Goal: Task Accomplishment & Management: Use online tool/utility

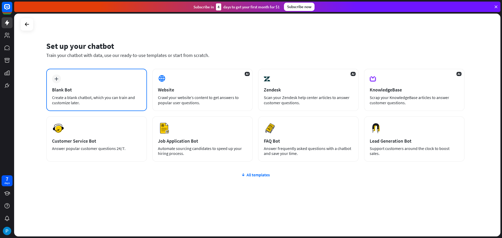
click at [141, 78] on div "plus Blank Bot Create a blank chatbot, which you can train and customize later." at bounding box center [96, 90] width 101 height 42
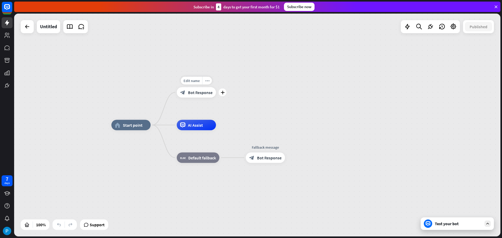
click at [202, 98] on div "Edit name more_horiz plus block_bot_response Bot Response" at bounding box center [196, 92] width 39 height 10
click at [204, 94] on span "Bot Response" at bounding box center [200, 92] width 25 height 5
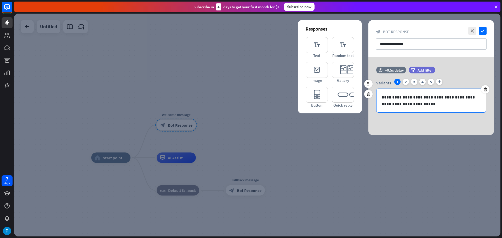
click at [417, 96] on p "**********" at bounding box center [431, 100] width 99 height 13
click at [419, 102] on p "**********" at bounding box center [431, 100] width 99 height 13
click at [481, 32] on icon "check" at bounding box center [483, 31] width 8 height 8
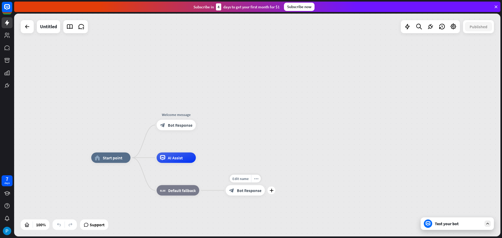
click at [248, 194] on div "block_bot_response Bot Response" at bounding box center [245, 190] width 39 height 10
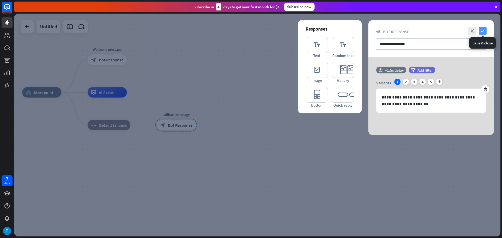
click at [482, 30] on icon "check" at bounding box center [483, 31] width 8 height 8
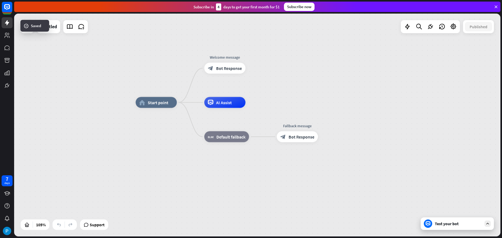
drag, startPoint x: 176, startPoint y: 98, endPoint x: 309, endPoint y: 112, distance: 133.2
click at [309, 112] on div "home_2 Start point Welcome message block_bot_response Bot Response AI Assist bl…" at bounding box center [391, 219] width 511 height 234
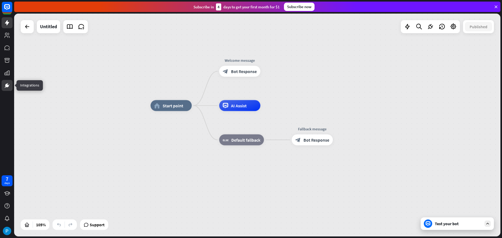
click at [8, 89] on link at bounding box center [7, 85] width 11 height 11
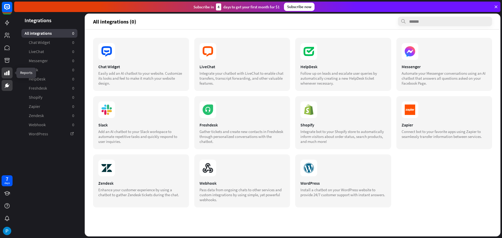
click at [9, 74] on icon at bounding box center [6, 73] width 5 height 5
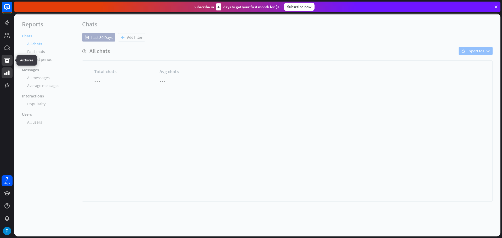
click at [9, 61] on icon at bounding box center [6, 60] width 5 height 5
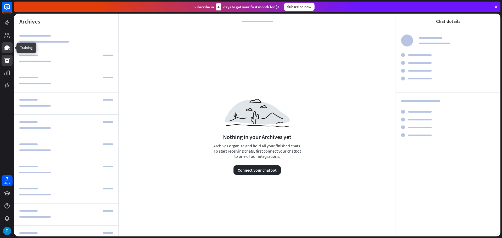
click at [8, 50] on icon at bounding box center [7, 48] width 6 height 6
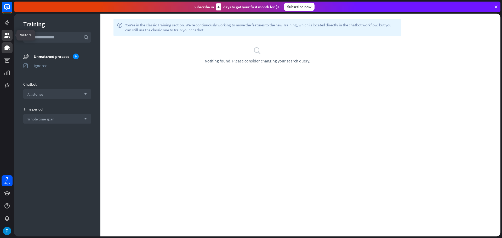
click at [8, 35] on icon at bounding box center [7, 35] width 6 height 6
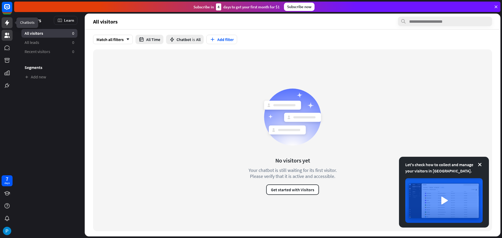
click at [6, 24] on icon at bounding box center [7, 23] width 6 height 6
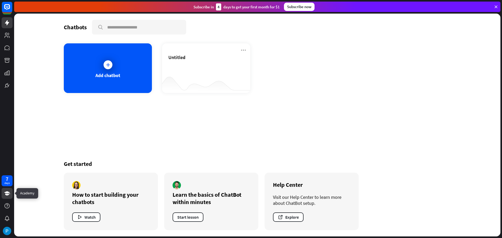
click at [9, 197] on link at bounding box center [7, 193] width 11 height 11
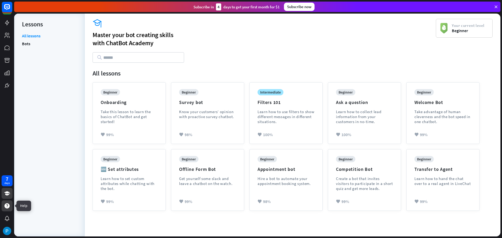
click at [9, 207] on icon at bounding box center [6, 205] width 5 height 5
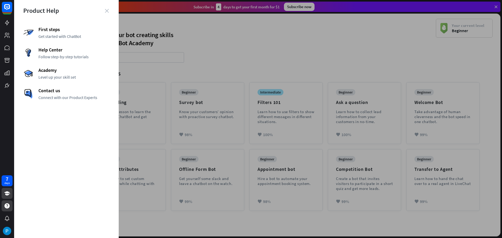
click at [106, 13] on icon "close" at bounding box center [107, 11] width 4 height 4
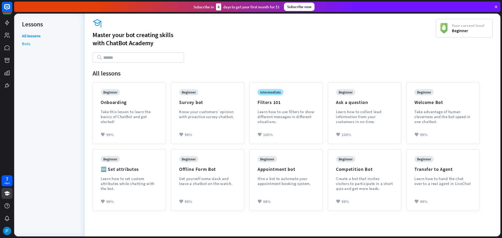
click at [25, 45] on link "Bots" at bounding box center [26, 44] width 8 height 8
click at [6, 48] on icon at bounding box center [6, 47] width 5 height 5
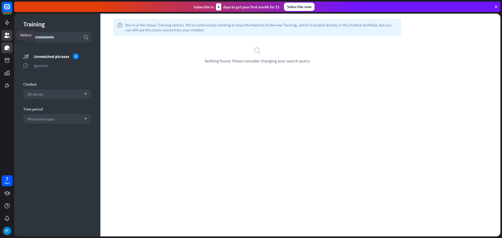
click at [7, 37] on icon at bounding box center [6, 35] width 5 height 5
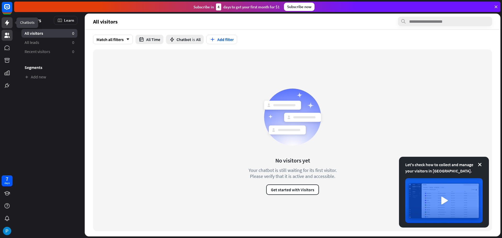
click at [5, 24] on icon at bounding box center [7, 23] width 6 height 6
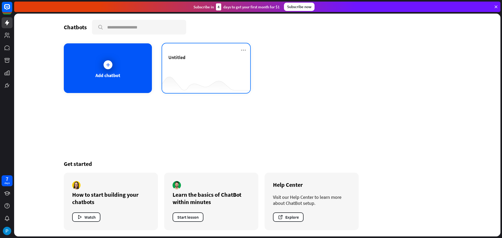
click at [227, 66] on div "Untitled" at bounding box center [206, 63] width 76 height 18
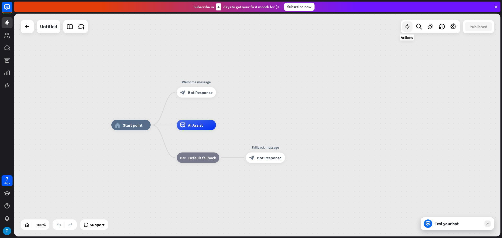
click at [403, 28] on div at bounding box center [407, 26] width 10 height 10
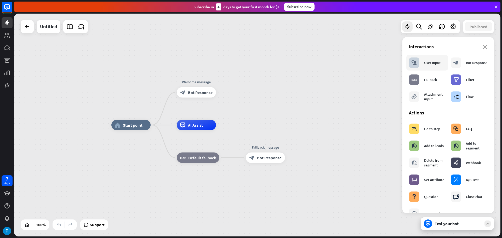
click at [435, 63] on div "User Input" at bounding box center [432, 62] width 16 height 5
click at [425, 64] on div "User Input" at bounding box center [432, 62] width 16 height 5
click at [455, 98] on icon "builder_tree" at bounding box center [455, 96] width 5 height 5
click at [224, 128] on div "plus" at bounding box center [223, 125] width 8 height 8
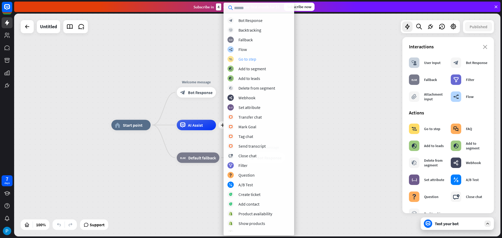
click at [248, 61] on div "Go to step" at bounding box center [247, 58] width 18 height 5
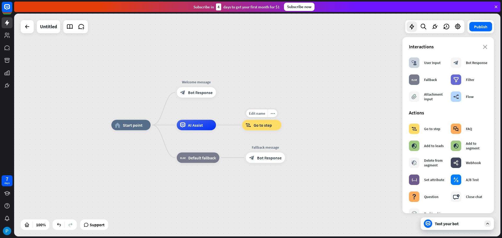
click at [265, 127] on span "Go to step" at bounding box center [263, 125] width 18 height 5
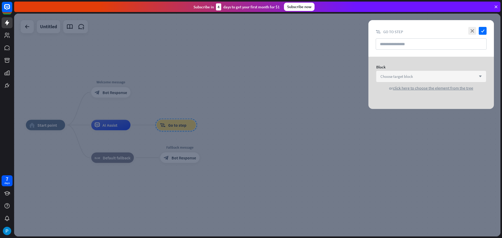
click at [465, 74] on div "Choose target block arrow_down" at bounding box center [431, 76] width 110 height 11
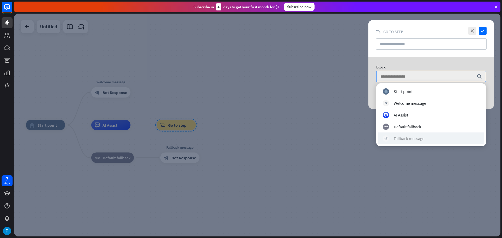
click at [420, 140] on div "Fallback message" at bounding box center [409, 138] width 31 height 5
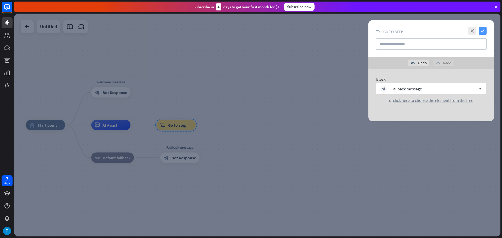
click at [482, 32] on icon "check" at bounding box center [483, 31] width 8 height 8
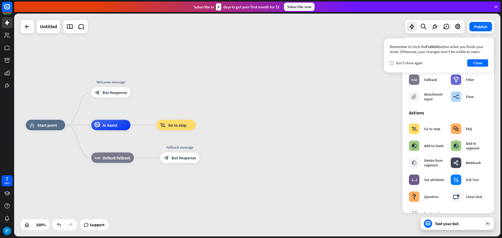
click at [435, 64] on div "check Don't show again Close" at bounding box center [439, 62] width 98 height 7
click at [485, 65] on button "Close" at bounding box center [477, 62] width 21 height 7
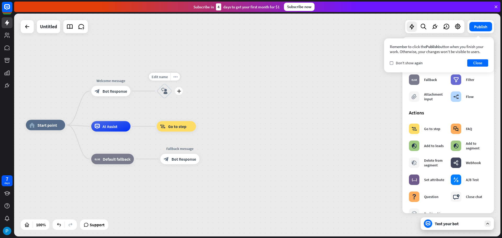
click at [166, 93] on icon "block_user_input" at bounding box center [164, 91] width 6 height 6
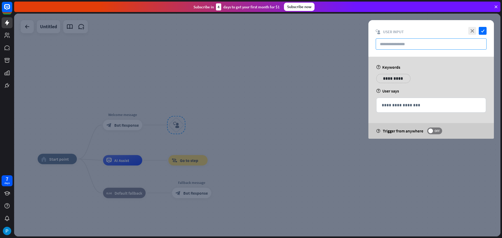
click at [404, 41] on input "text" at bounding box center [431, 43] width 111 height 11
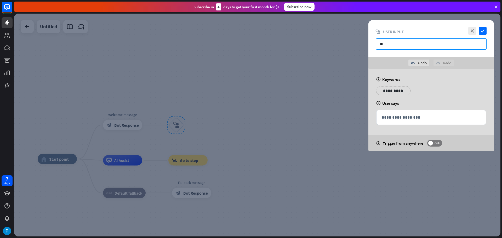
type input "*"
type input "**********"
click at [431, 78] on div "help Keywords" at bounding box center [431, 79] width 110 height 5
click at [483, 32] on icon "check" at bounding box center [483, 31] width 8 height 8
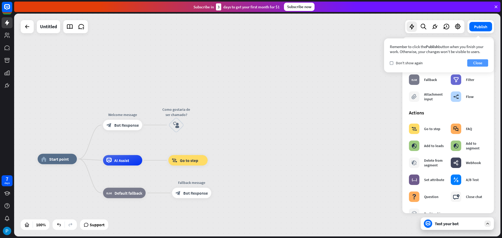
click at [479, 62] on button "Close" at bounding box center [477, 62] width 21 height 7
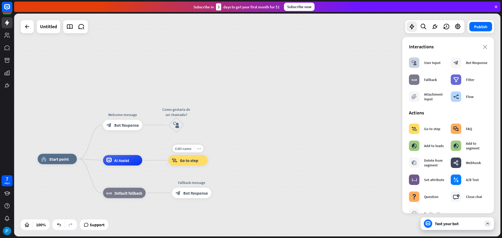
click at [198, 148] on icon "more_horiz" at bounding box center [199, 149] width 4 height 4
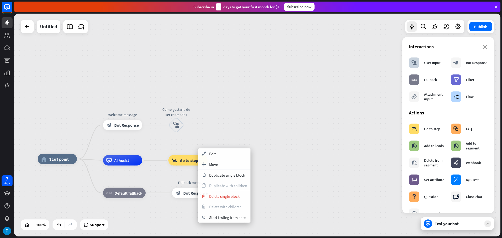
click at [190, 157] on div "block_goto Go to step" at bounding box center [187, 160] width 39 height 10
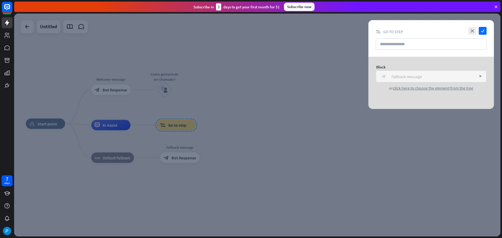
click at [409, 77] on div "Fallback message" at bounding box center [406, 76] width 31 height 5
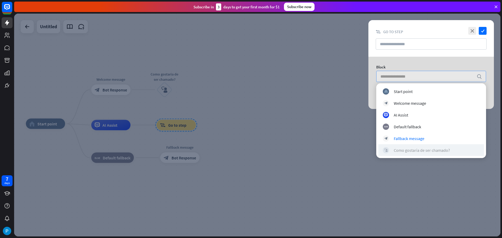
click at [405, 150] on div "Como gostaria de ser chamado?" at bounding box center [422, 150] width 56 height 5
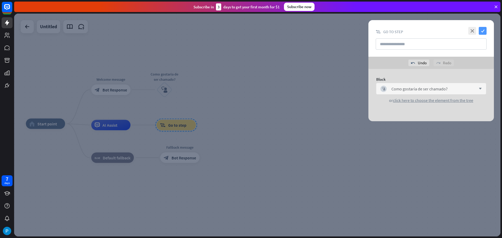
click at [483, 30] on icon "check" at bounding box center [483, 31] width 8 height 8
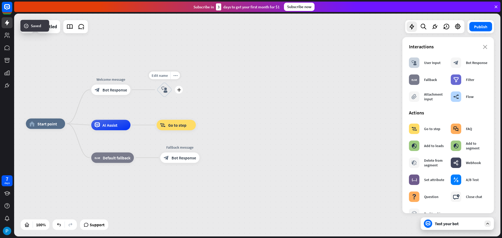
click at [162, 91] on icon "block_user_input" at bounding box center [164, 90] width 6 height 6
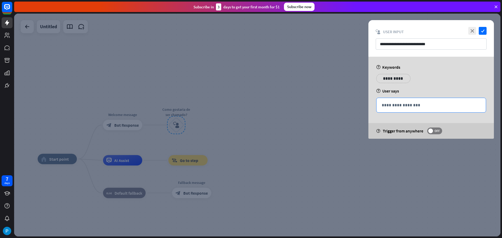
click at [412, 108] on div "**********" at bounding box center [430, 105] width 109 height 14
click at [438, 131] on span "OFF" at bounding box center [437, 131] width 8 height 4
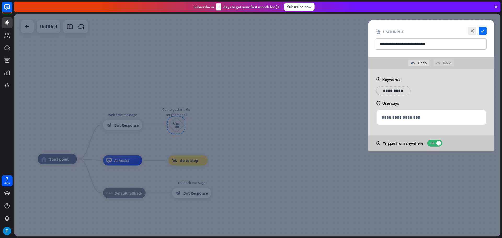
click at [410, 142] on span "Trigger from anywhere" at bounding box center [403, 143] width 41 height 5
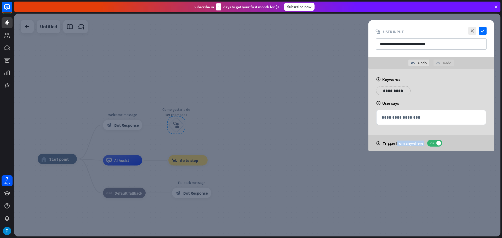
click at [410, 142] on span "Trigger from anywhere" at bounding box center [403, 143] width 41 height 5
click at [407, 133] on div at bounding box center [407, 133] width 0 height 0
click at [466, 138] on div "help Trigger from anywhere ON" at bounding box center [430, 143] width 125 height 16
click at [432, 142] on span "ON" at bounding box center [432, 143] width 8 height 4
click at [483, 31] on icon "check" at bounding box center [483, 31] width 8 height 8
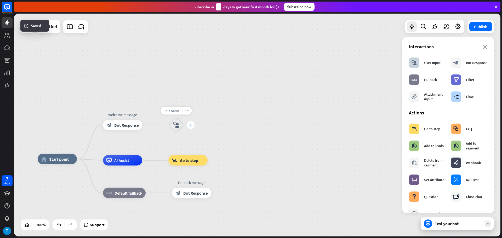
click at [190, 126] on icon "plus" at bounding box center [191, 125] width 4 height 4
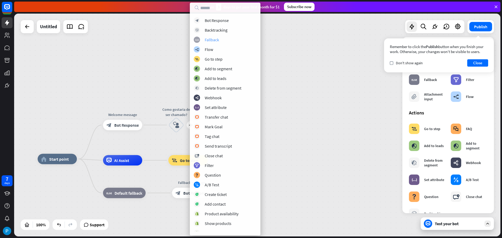
click at [227, 37] on div "block_fallback Fallback" at bounding box center [225, 40] width 63 height 6
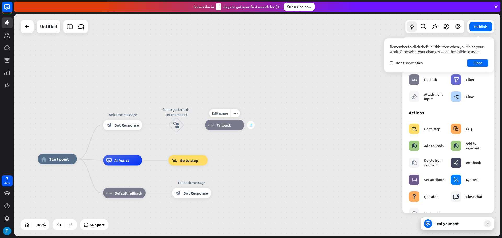
click at [251, 125] on icon "plus" at bounding box center [251, 125] width 4 height 4
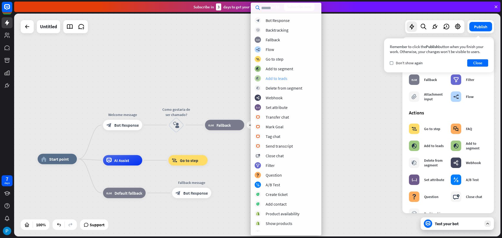
click at [285, 78] on div "Add to leads" at bounding box center [277, 78] width 22 height 5
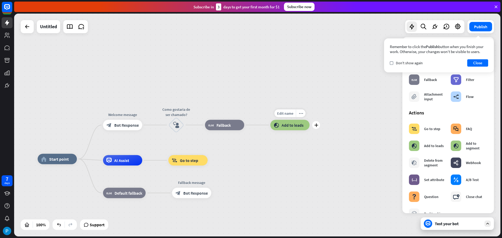
click at [287, 128] on span "Add to leads" at bounding box center [293, 125] width 22 height 5
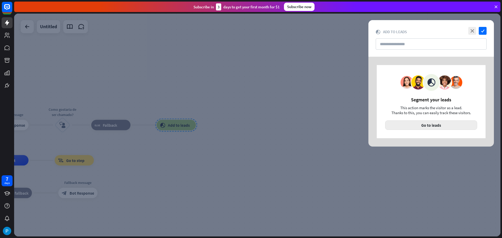
click at [424, 126] on button "Go to leads" at bounding box center [431, 125] width 92 height 9
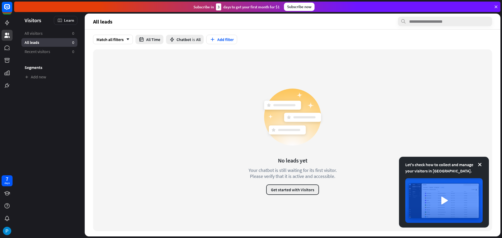
click at [301, 192] on button "Get started with Visitors" at bounding box center [292, 190] width 53 height 10
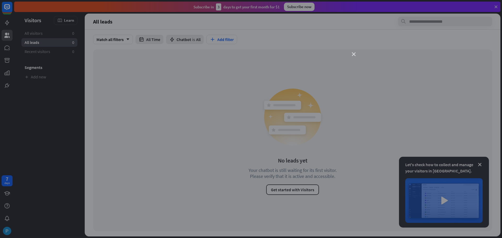
click at [354, 53] on icon "close" at bounding box center [354, 55] width 4 height 4
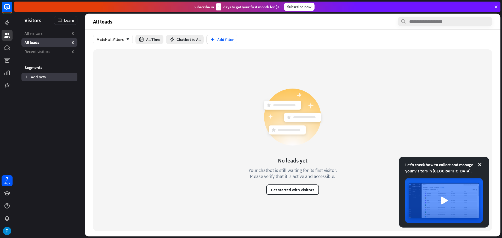
click at [33, 79] on link "Add new" at bounding box center [49, 77] width 56 height 9
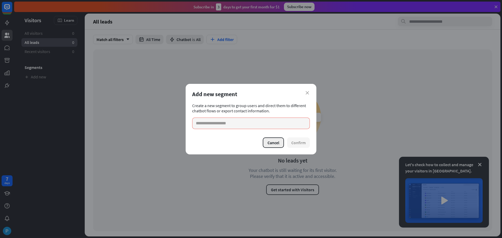
click at [264, 141] on button "Cancel" at bounding box center [273, 143] width 21 height 10
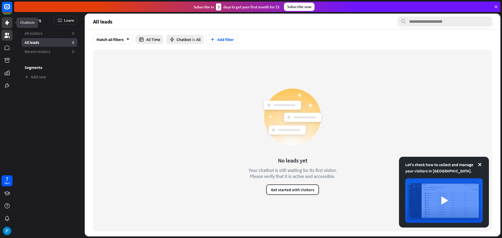
click at [8, 23] on icon at bounding box center [7, 22] width 4 height 5
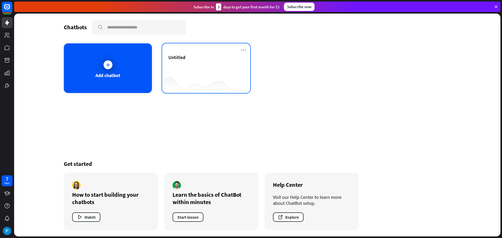
click at [188, 67] on div "Untitled" at bounding box center [206, 63] width 76 height 18
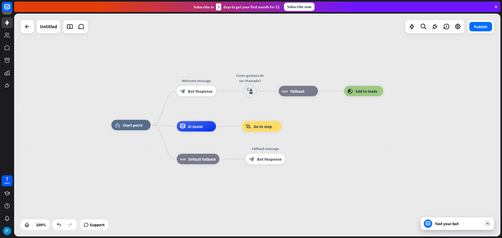
click at [457, 222] on div "Test your bot" at bounding box center [458, 223] width 47 height 5
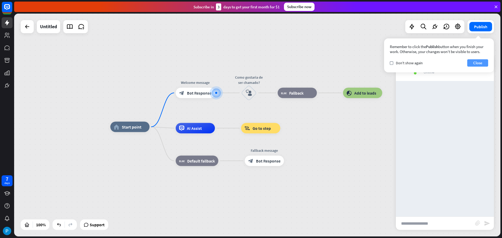
click at [480, 64] on button "Close" at bounding box center [477, 62] width 21 height 7
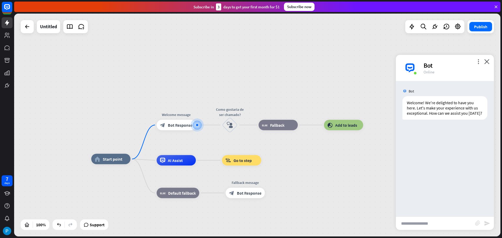
click at [435, 222] on input "text" at bounding box center [435, 223] width 79 height 13
type input "**********"
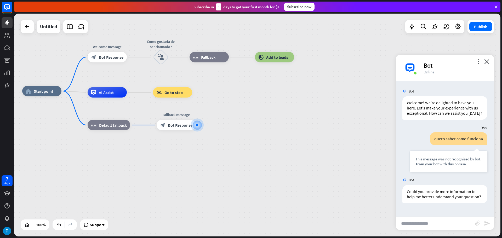
click at [433, 224] on input "text" at bounding box center [435, 223] width 79 height 13
type input "**********"
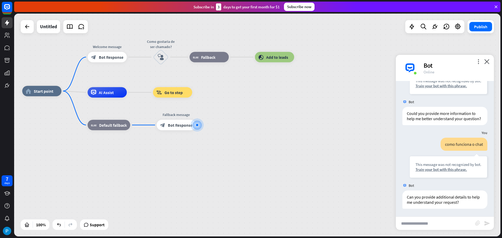
scroll to position [89, 0]
click at [213, 58] on span "Fallback" at bounding box center [208, 57] width 14 height 5
click at [221, 44] on icon "more_horiz" at bounding box center [220, 45] width 4 height 4
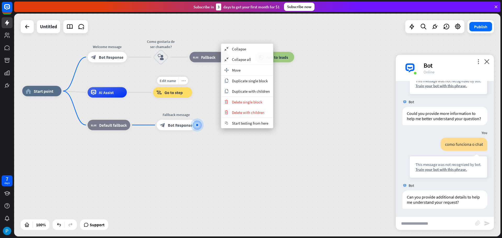
click at [181, 82] on icon "more_horiz" at bounding box center [183, 81] width 4 height 4
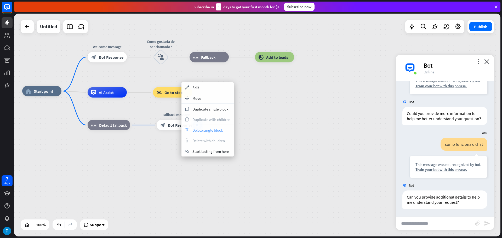
click at [202, 133] on span "Delete single block" at bounding box center [207, 130] width 30 height 5
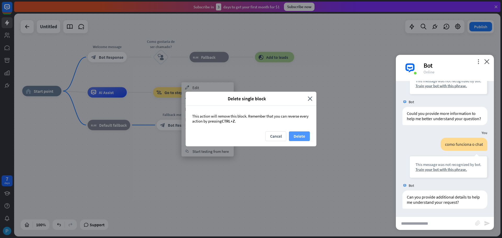
click at [307, 135] on button "Delete" at bounding box center [299, 136] width 21 height 10
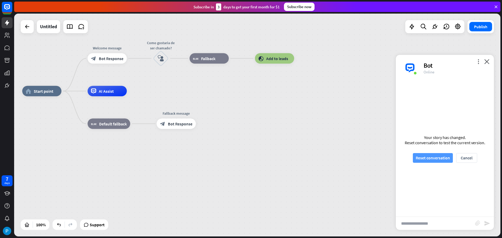
click at [421, 159] on button "Reset conversation" at bounding box center [433, 158] width 40 height 10
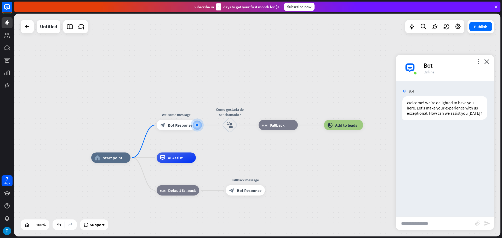
click at [439, 224] on input "text" at bounding box center [435, 223] width 79 height 13
type input "**"
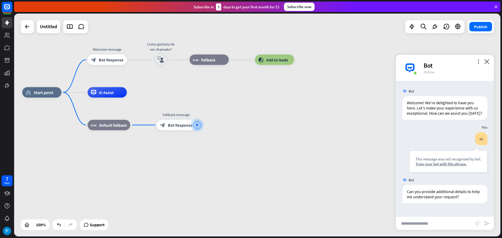
click at [439, 224] on input "text" at bounding box center [435, 223] width 79 height 13
type input "*******"
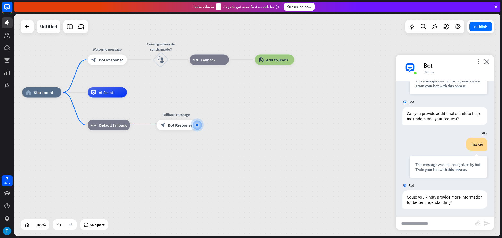
scroll to position [83, 0]
drag, startPoint x: 112, startPoint y: 94, endPoint x: 99, endPoint y: 95, distance: 12.6
click at [121, 95] on div "AI Assist" at bounding box center [107, 92] width 39 height 10
click at [118, 83] on div "more_horiz" at bounding box center [118, 81] width 10 height 8
click at [116, 96] on div "AI Assist" at bounding box center [107, 92] width 39 height 10
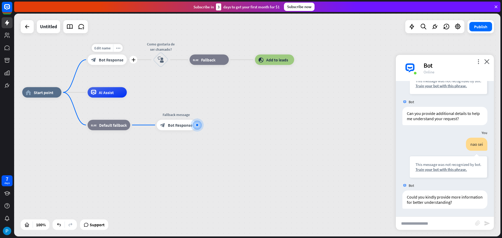
click at [120, 59] on span "Bot Response" at bounding box center [111, 59] width 25 height 5
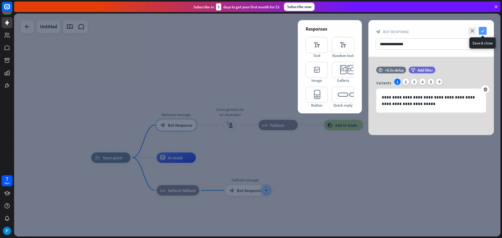
click at [482, 30] on icon "check" at bounding box center [483, 31] width 8 height 8
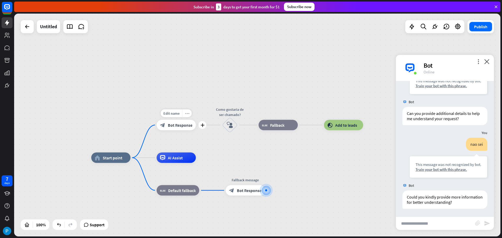
click at [185, 112] on icon "more_horiz" at bounding box center [187, 113] width 4 height 4
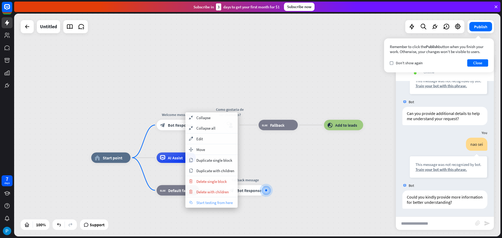
click at [216, 206] on div "chat Start testing from here" at bounding box center [211, 202] width 52 height 10
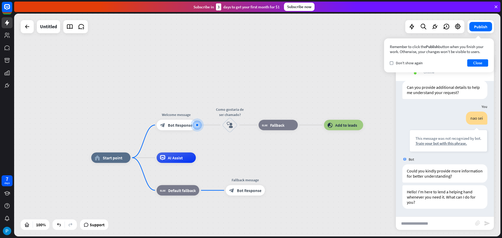
scroll to position [110, 0]
click at [480, 63] on button "Close" at bounding box center [477, 62] width 21 height 7
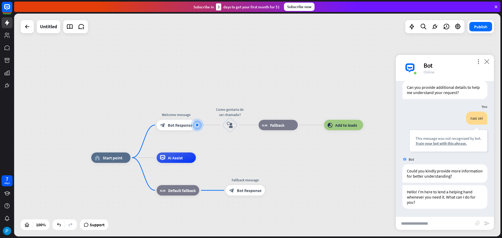
click at [488, 61] on icon "close" at bounding box center [486, 61] width 5 height 5
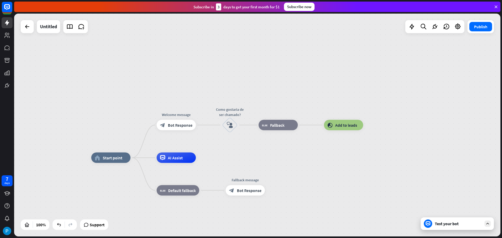
click at [446, 226] on div "Test your bot" at bounding box center [457, 223] width 73 height 13
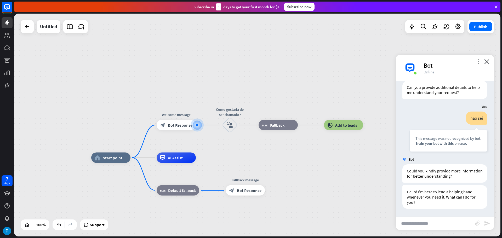
click at [479, 61] on icon "more_vert" at bounding box center [478, 61] width 5 height 5
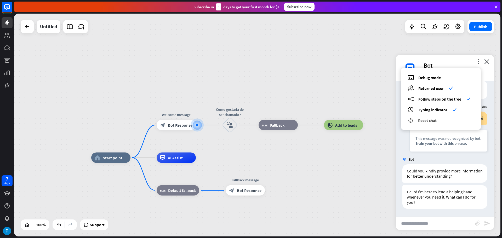
click at [439, 120] on div "reset_chat Reset chat" at bounding box center [441, 120] width 67 height 6
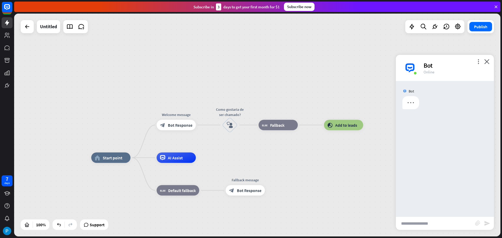
scroll to position [0, 0]
click at [420, 223] on input "text" at bounding box center [435, 223] width 79 height 13
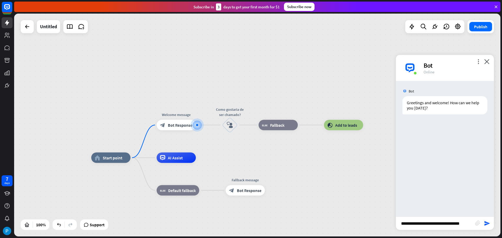
type input "**********"
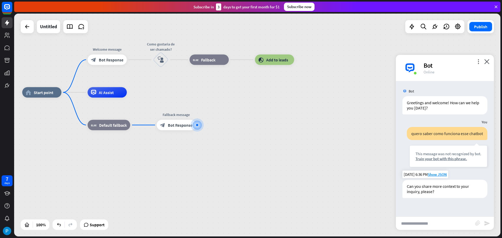
click at [439, 187] on div "Can you share more context to your inquiry, please?" at bounding box center [444, 189] width 85 height 18
click at [426, 188] on div "Can you share more context to your inquiry, please?" at bounding box center [444, 189] width 85 height 18
click at [116, 60] on span "Bot Response" at bounding box center [111, 59] width 25 height 5
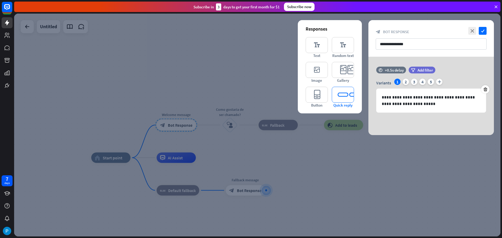
click at [342, 93] on icon "editor_quick_replies" at bounding box center [343, 95] width 22 height 16
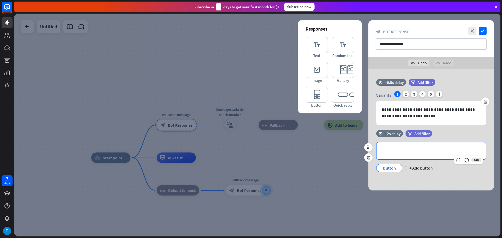
click at [421, 147] on div "**********" at bounding box center [430, 150] width 109 height 17
click at [370, 157] on icon at bounding box center [368, 157] width 5 height 5
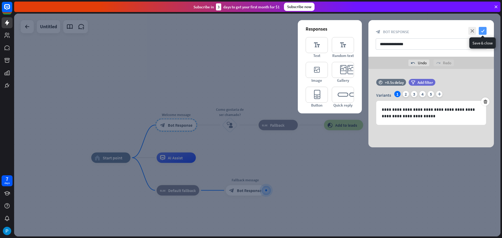
click at [484, 30] on icon "check" at bounding box center [483, 31] width 8 height 8
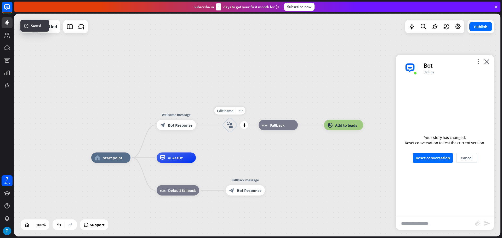
click at [227, 126] on icon "block_user_input" at bounding box center [230, 125] width 6 height 6
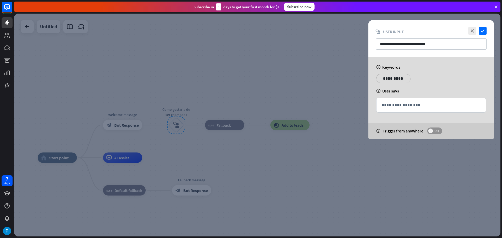
click at [437, 128] on label "OFF" at bounding box center [434, 131] width 15 height 7
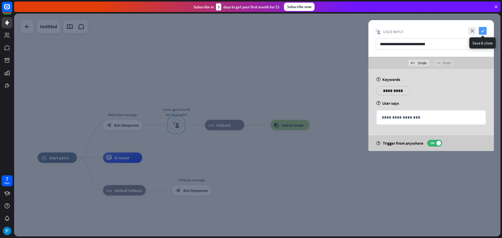
click at [485, 30] on icon "check" at bounding box center [483, 31] width 8 height 8
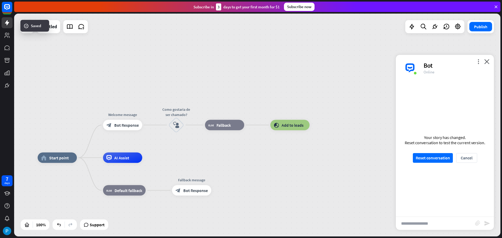
click at [440, 162] on button "Reset conversation" at bounding box center [433, 158] width 40 height 10
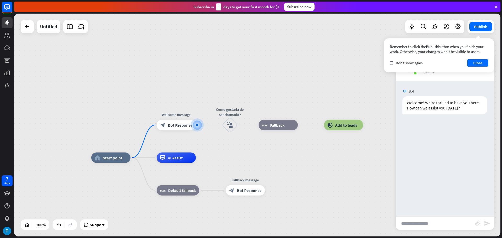
click at [419, 225] on input "text" at bounding box center [435, 223] width 79 height 13
type input "**********"
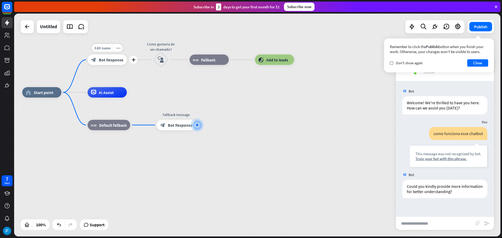
drag, startPoint x: 164, startPoint y: 59, endPoint x: 121, endPoint y: 75, distance: 46.6
click at [121, 93] on div "home_2 Start point Edit name more_horiz plus block_bot_response Bot Response Co…" at bounding box center [265, 204] width 486 height 223
click at [88, 60] on div "Edit name more_horiz plus block_bot_response Bot Response" at bounding box center [107, 60] width 39 height 10
click at [88, 61] on div "Edit name more_horiz plus block_bot_response Bot Response" at bounding box center [107, 60] width 39 height 10
click at [117, 47] on icon "more_horiz" at bounding box center [118, 48] width 4 height 4
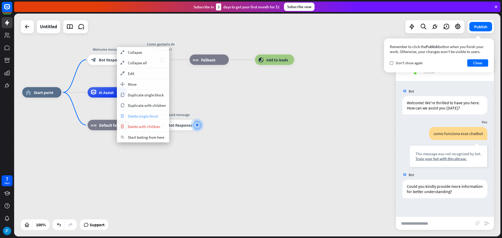
click at [161, 118] on div "trash Delete single block" at bounding box center [143, 116] width 52 height 10
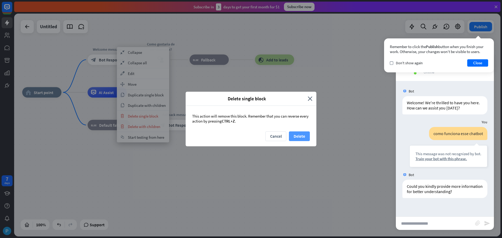
click at [298, 138] on button "Delete" at bounding box center [299, 136] width 21 height 10
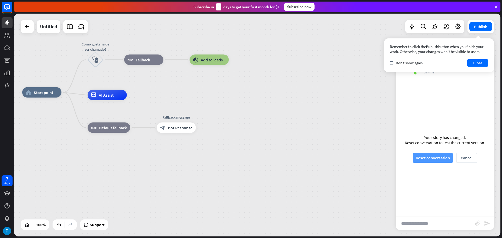
click at [427, 159] on button "Reset conversation" at bounding box center [433, 158] width 40 height 10
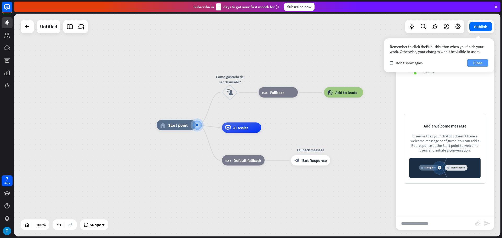
click at [481, 61] on button "Close" at bounding box center [477, 62] width 21 height 7
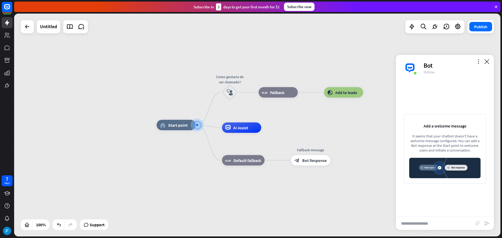
click at [460, 169] on img at bounding box center [444, 168] width 71 height 20
click at [455, 126] on div "Add a welcome message" at bounding box center [444, 125] width 71 height 5
click at [434, 136] on div "It seems that your chatbot doesn't have a welcome message configured. You can a…" at bounding box center [444, 143] width 71 height 19
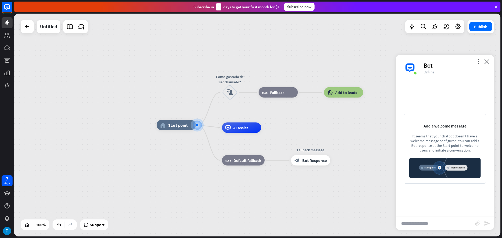
click at [487, 62] on icon "close" at bounding box center [486, 61] width 5 height 5
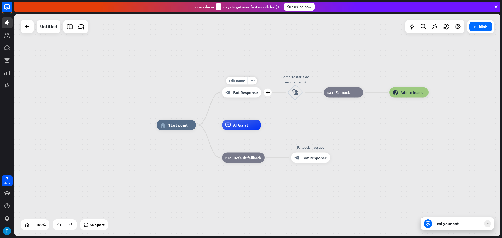
click at [244, 96] on div "block_bot_response Bot Response" at bounding box center [241, 92] width 39 height 10
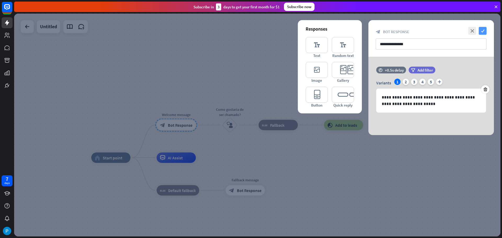
click at [485, 30] on icon "check" at bounding box center [483, 31] width 8 height 8
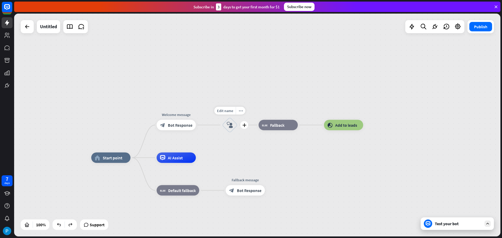
click at [229, 125] on icon "block_user_input" at bounding box center [230, 125] width 6 height 6
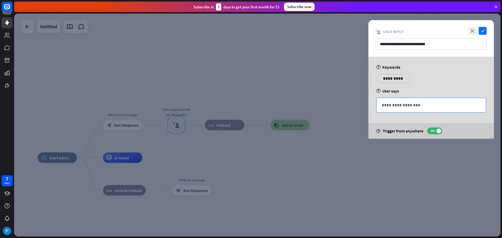
click at [392, 102] on p "**********" at bounding box center [431, 105] width 99 height 7
click at [472, 32] on icon "close" at bounding box center [472, 31] width 8 height 8
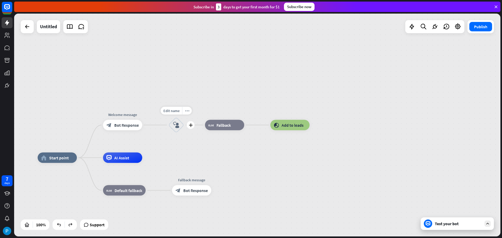
click at [177, 125] on icon "block_user_input" at bounding box center [176, 125] width 6 height 6
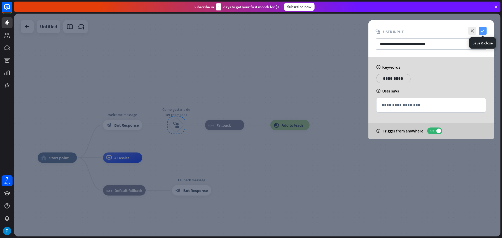
click at [482, 31] on icon "check" at bounding box center [483, 31] width 8 height 8
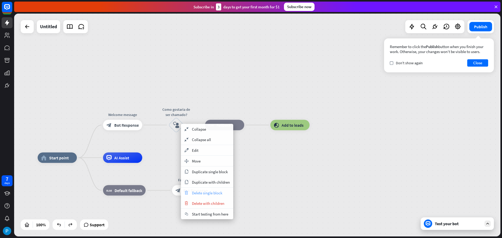
click at [196, 191] on span "Delete single block" at bounding box center [207, 193] width 30 height 5
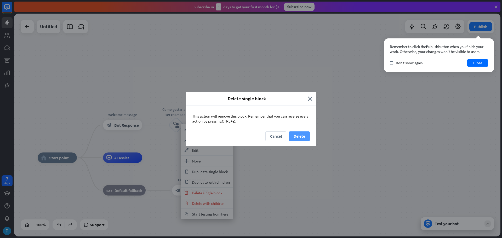
click at [307, 139] on button "Delete" at bounding box center [299, 136] width 21 height 10
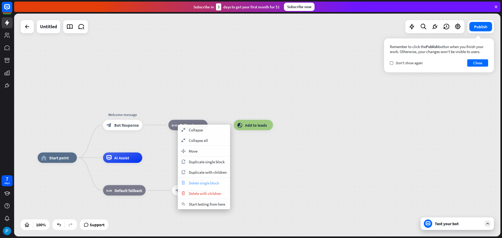
click at [203, 181] on span "Delete single block" at bounding box center [204, 183] width 30 height 5
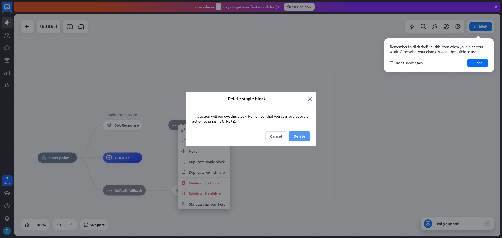
click at [297, 137] on button "Delete" at bounding box center [299, 136] width 21 height 10
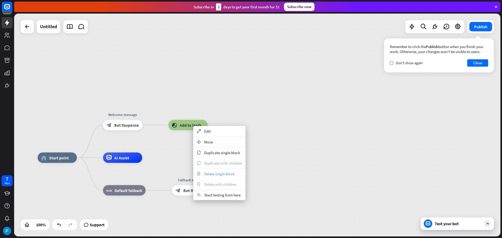
click at [215, 174] on span "Delete single block" at bounding box center [219, 173] width 30 height 5
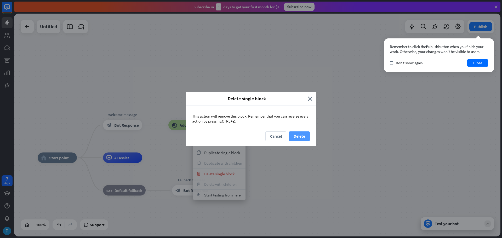
click at [303, 137] on button "Delete" at bounding box center [299, 136] width 21 height 10
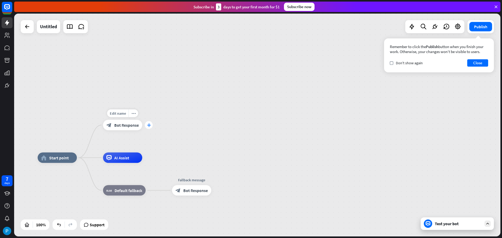
click at [152, 126] on div "plus" at bounding box center [149, 125] width 8 height 8
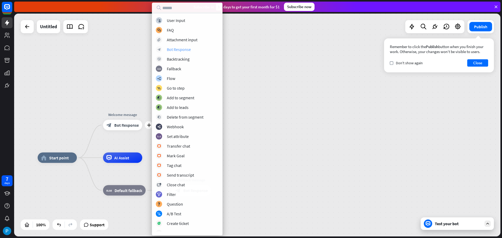
click at [203, 50] on div "block_bot_response Bot Response" at bounding box center [187, 49] width 63 height 6
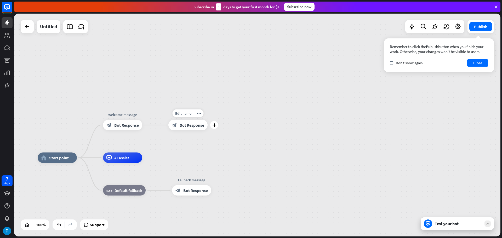
click at [186, 125] on span "Bot Response" at bounding box center [192, 125] width 25 height 5
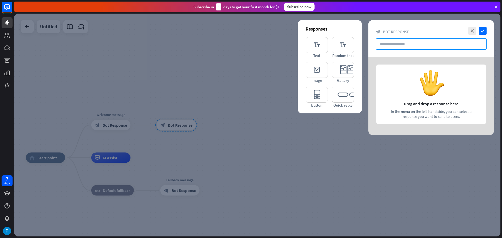
click at [412, 45] on input "text" at bounding box center [431, 43] width 111 height 11
click at [323, 48] on icon "editor_text" at bounding box center [317, 45] width 22 height 16
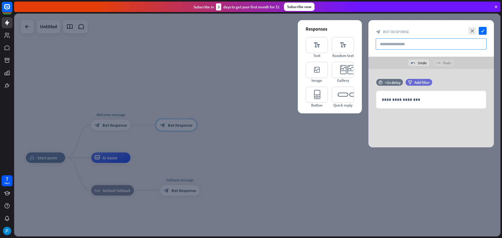
click at [415, 45] on input "text" at bounding box center [431, 43] width 111 height 11
type input "****"
click at [431, 102] on p "**********" at bounding box center [431, 99] width 99 height 7
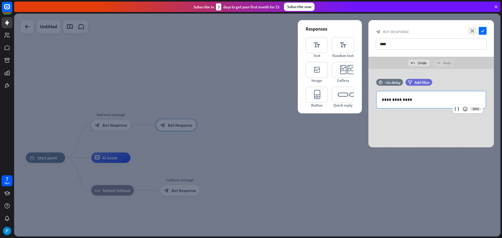
click at [427, 120] on div "**********" at bounding box center [430, 108] width 125 height 78
click at [485, 31] on icon "check" at bounding box center [483, 31] width 8 height 8
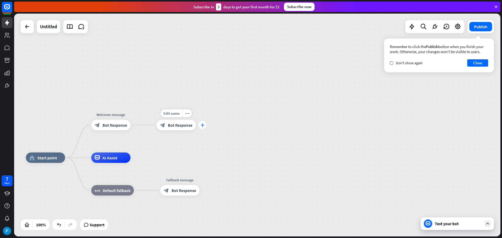
click at [201, 125] on icon "plus" at bounding box center [203, 125] width 4 height 4
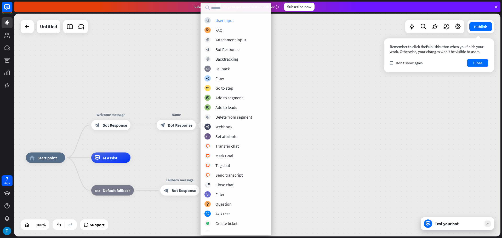
click at [237, 22] on div "block_user_input User Input" at bounding box center [235, 20] width 63 height 6
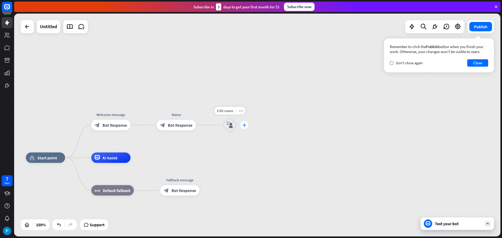
click at [245, 124] on icon "plus" at bounding box center [244, 125] width 4 height 4
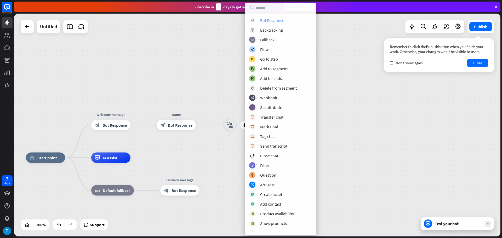
click at [291, 22] on div "block_bot_response Bot Response" at bounding box center [280, 20] width 63 height 6
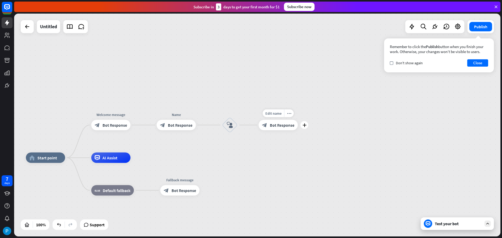
click at [284, 127] on span "Bot Response" at bounding box center [282, 125] width 25 height 5
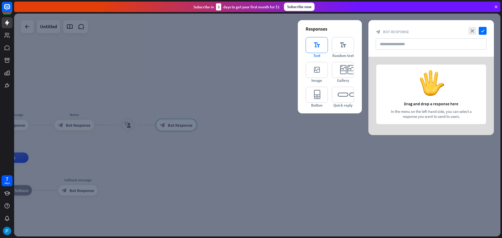
click at [324, 40] on icon "editor_text" at bounding box center [317, 45] width 22 height 16
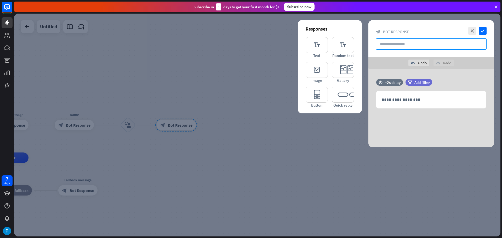
click at [443, 46] on input "text" at bounding box center [431, 43] width 111 height 11
type input "**********"
click at [419, 40] on input "**********" at bounding box center [431, 43] width 111 height 11
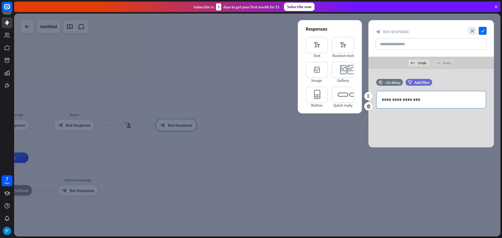
click at [410, 94] on div "**********" at bounding box center [430, 99] width 109 height 17
click at [402, 40] on input "text" at bounding box center [431, 43] width 111 height 11
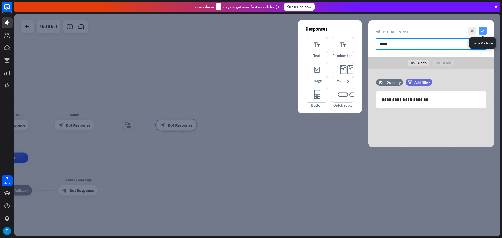
type input "*****"
click at [482, 31] on icon "check" at bounding box center [483, 31] width 8 height 8
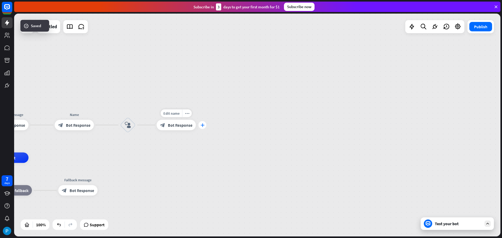
click at [203, 125] on icon "plus" at bounding box center [203, 125] width 4 height 4
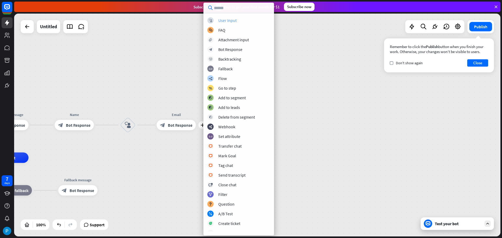
click at [237, 21] on div "block_user_input User Input" at bounding box center [238, 20] width 63 height 6
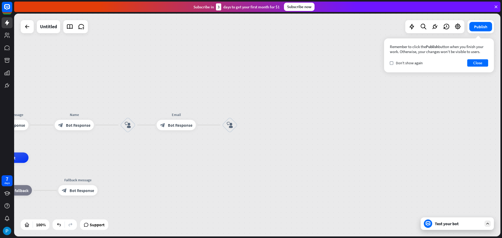
click at [444, 223] on div "Test your bot" at bounding box center [458, 223] width 47 height 5
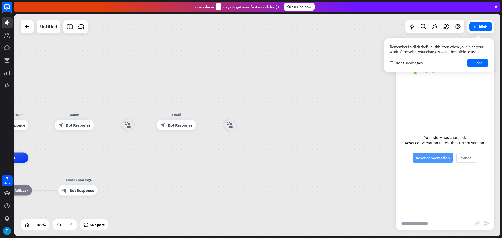
click at [434, 159] on button "Reset conversation" at bounding box center [433, 158] width 40 height 10
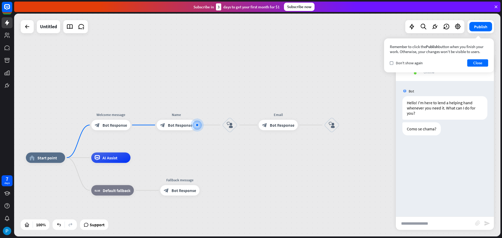
click at [429, 223] on input "text" at bounding box center [435, 223] width 79 height 13
type input "*******"
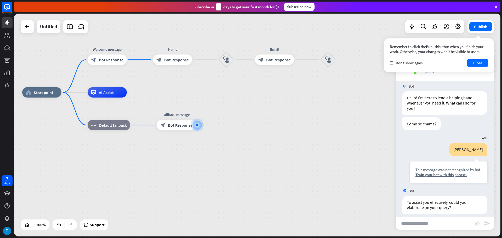
scroll to position [10, 0]
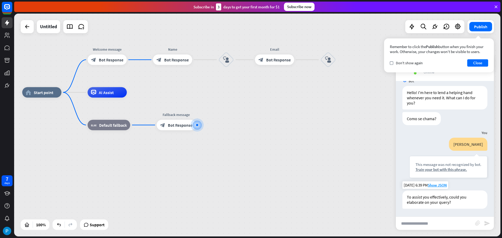
click at [429, 200] on div "To assist you effectively, could you elaborate on your query?" at bounding box center [444, 200] width 85 height 18
drag, startPoint x: 429, startPoint y: 200, endPoint x: 451, endPoint y: 203, distance: 22.4
click at [451, 203] on div "To assist you effectively, could you elaborate on your query?" at bounding box center [444, 200] width 85 height 18
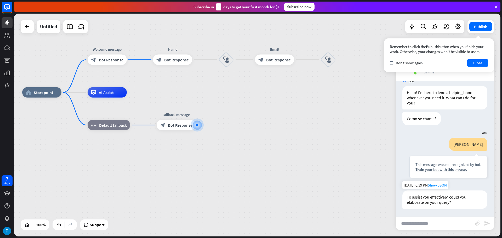
click at [447, 202] on div "To assist you effectively, could you elaborate on your query?" at bounding box center [444, 200] width 85 height 18
click at [443, 205] on div at bounding box center [443, 205] width 0 height 0
click at [426, 222] on input "text" at bounding box center [435, 223] width 79 height 13
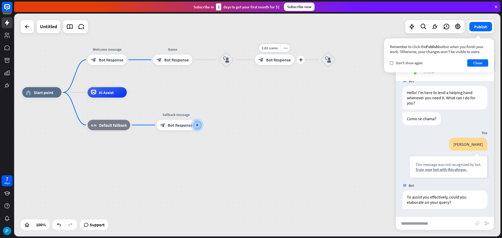
click at [275, 59] on span "Bot Response" at bounding box center [278, 59] width 25 height 5
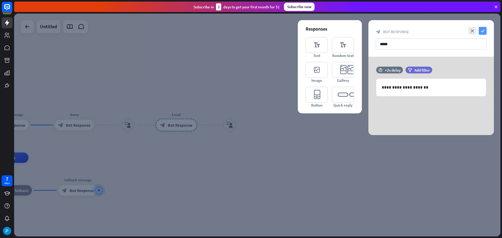
click at [484, 30] on icon "check" at bounding box center [483, 31] width 8 height 8
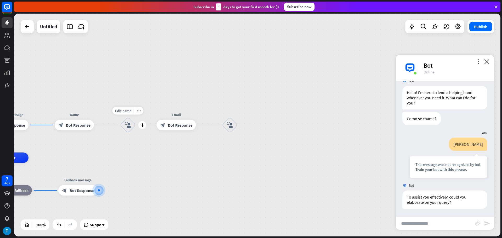
click at [128, 127] on icon "block_user_input" at bounding box center [128, 125] width 6 height 6
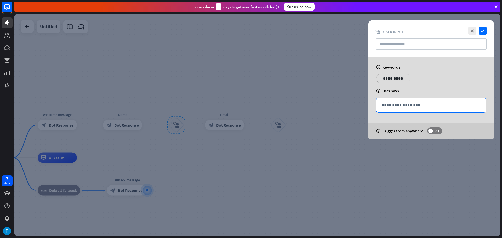
click at [406, 107] on p "**********" at bounding box center [431, 105] width 99 height 7
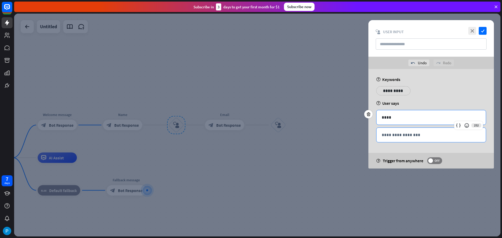
click at [410, 130] on div "**********" at bounding box center [430, 135] width 109 height 14
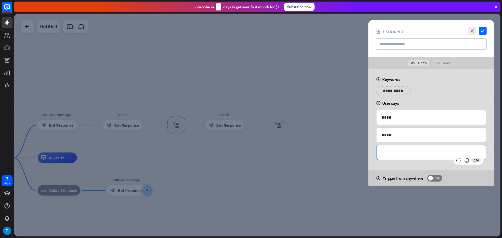
click at [425, 149] on div "**********" at bounding box center [430, 152] width 109 height 14
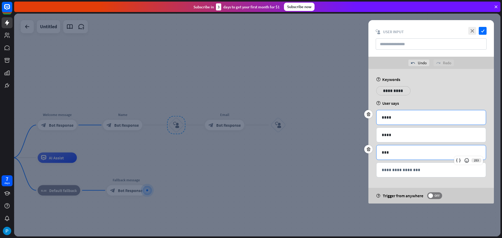
click at [408, 119] on p "****" at bounding box center [431, 117] width 99 height 7
click at [368, 114] on icon at bounding box center [368, 114] width 5 height 5
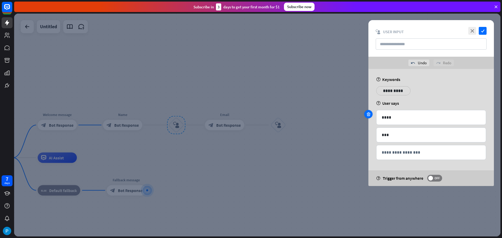
click at [368, 114] on icon at bounding box center [368, 114] width 5 height 5
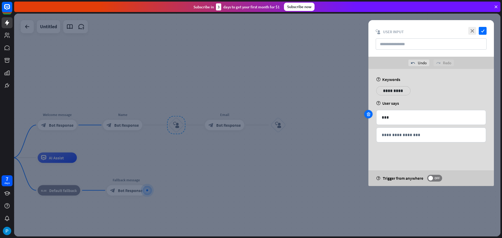
click at [368, 114] on icon at bounding box center [368, 114] width 5 height 5
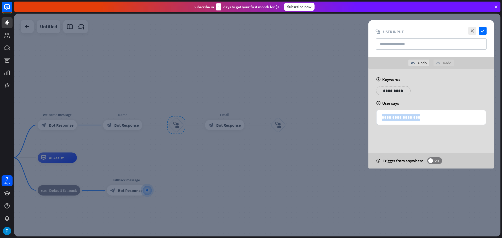
click at [368, 114] on div "**********" at bounding box center [431, 119] width 139 height 100
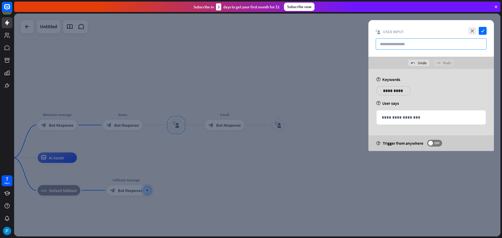
click at [423, 39] on input "text" at bounding box center [431, 43] width 111 height 11
click at [434, 142] on span "OFF" at bounding box center [437, 143] width 8 height 4
click at [485, 33] on icon "check" at bounding box center [483, 31] width 8 height 8
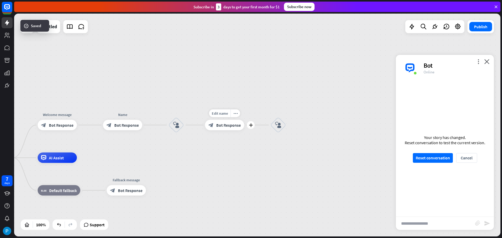
click at [220, 127] on span "Bot Response" at bounding box center [228, 125] width 25 height 5
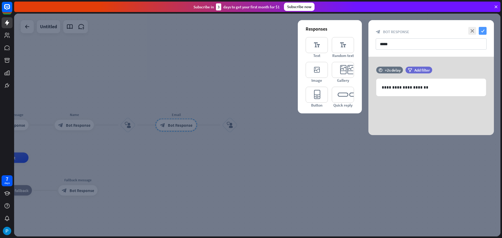
click at [482, 32] on icon "check" at bounding box center [483, 31] width 8 height 8
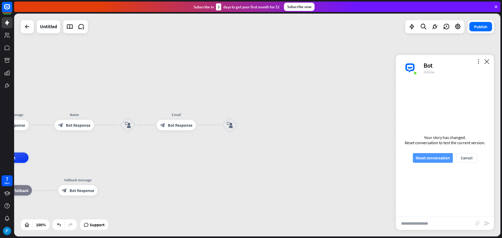
click at [437, 159] on button "Reset conversation" at bounding box center [433, 158] width 40 height 10
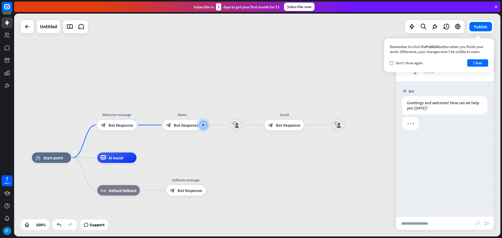
click at [426, 222] on input "text" at bounding box center [435, 223] width 79 height 13
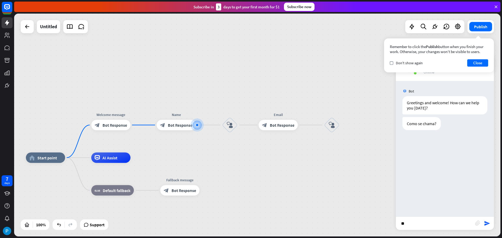
type input "**"
click at [491, 223] on div "** block_attachment send" at bounding box center [445, 223] width 98 height 13
click at [489, 224] on icon "send" at bounding box center [487, 223] width 6 height 6
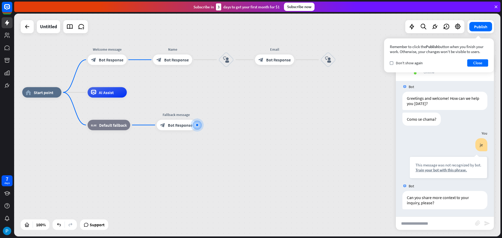
scroll to position [5, 0]
click at [237, 47] on icon "more_horiz" at bounding box center [237, 45] width 4 height 4
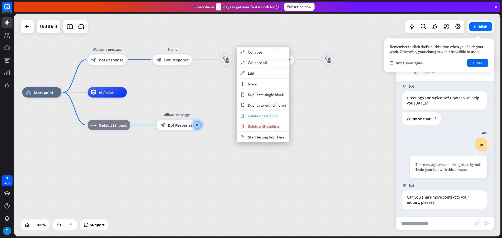
click at [255, 113] on span "Delete single block" at bounding box center [263, 115] width 30 height 5
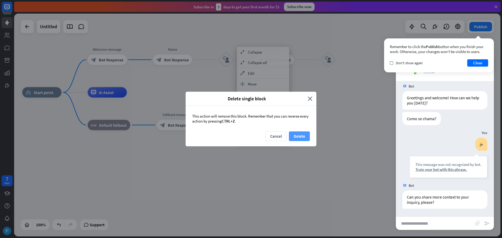
click at [306, 140] on button "Delete" at bounding box center [299, 136] width 21 height 10
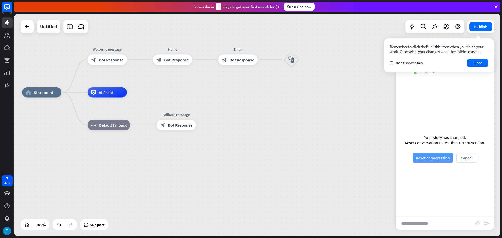
click at [441, 161] on button "Reset conversation" at bounding box center [433, 158] width 40 height 10
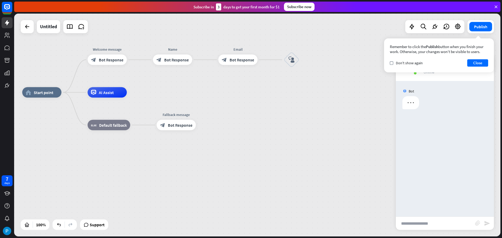
scroll to position [0, 0]
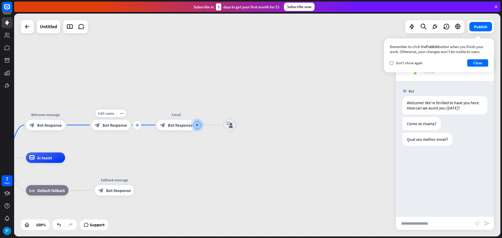
click at [137, 125] on icon "plus" at bounding box center [137, 125] width 4 height 4
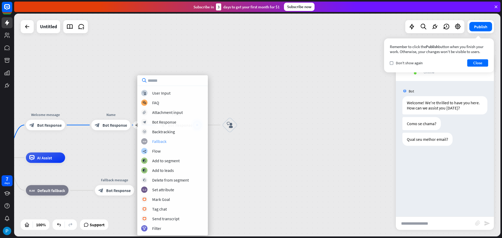
click at [158, 141] on div "Fallback" at bounding box center [159, 141] width 14 height 5
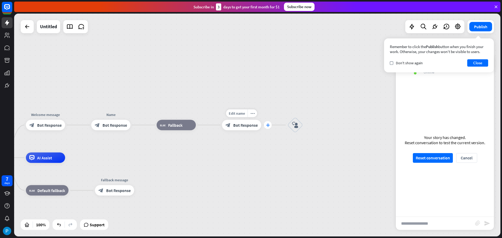
click at [267, 125] on icon "plus" at bounding box center [268, 125] width 4 height 4
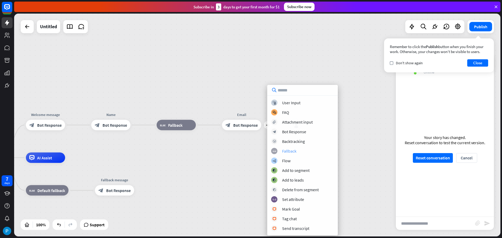
click at [295, 151] on div "Fallback" at bounding box center [289, 150] width 14 height 5
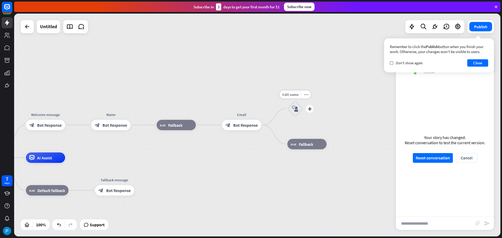
click at [294, 107] on icon "block_user_input" at bounding box center [295, 109] width 6 height 6
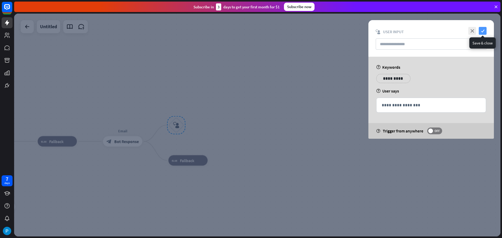
click at [482, 31] on icon "check" at bounding box center [483, 31] width 8 height 8
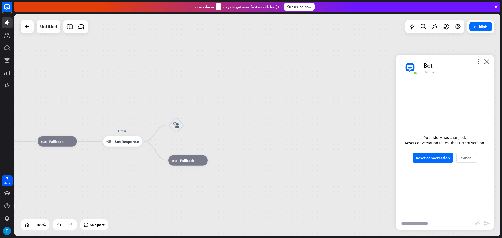
drag, startPoint x: 119, startPoint y: 162, endPoint x: 192, endPoint y: 157, distance: 72.6
click at [185, 157] on div "home_2 Start point Welcome message block_bot_response Bot Response Name block_b…" at bounding box center [257, 125] width 486 height 223
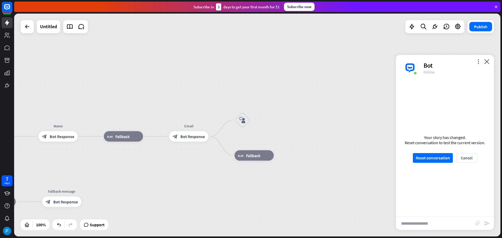
click at [428, 164] on div "Your story has changed. Reset conversation to test the current version. Reset c…" at bounding box center [445, 149] width 98 height 136
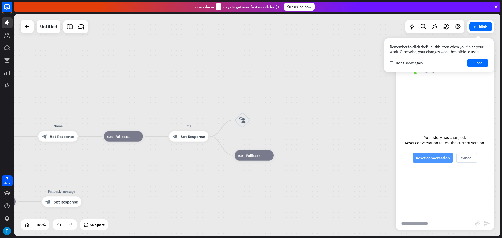
click at [430, 158] on button "Reset conversation" at bounding box center [433, 158] width 40 height 10
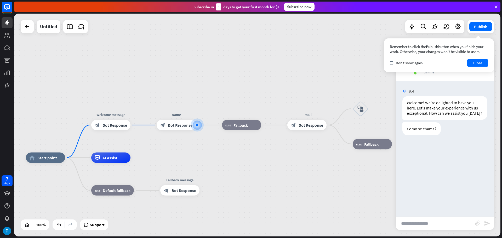
click at [426, 222] on input "text" at bounding box center [435, 223] width 79 height 13
type input "**"
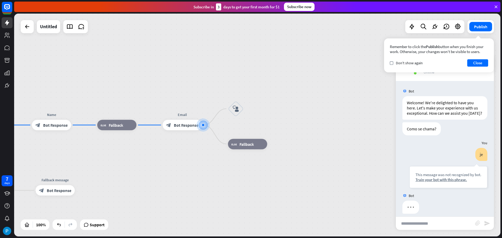
scroll to position [10, 0]
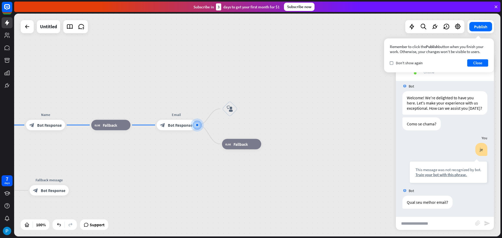
click at [430, 225] on input "text" at bounding box center [435, 223] width 79 height 13
click at [479, 64] on button "Close" at bounding box center [477, 62] width 21 height 7
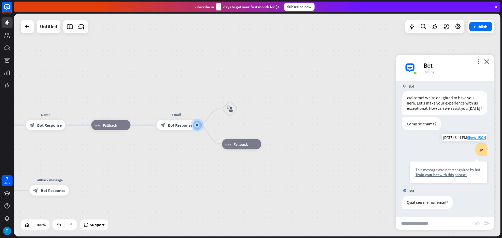
drag, startPoint x: 467, startPoint y: 174, endPoint x: 412, endPoint y: 172, distance: 55.5
click at [412, 172] on div "This message was not recognized by bot. Train your bot with this phrase." at bounding box center [448, 172] width 78 height 22
click at [408, 160] on div at bounding box center [408, 160] width 0 height 0
click at [412, 164] on div "This message was not recognized by bot. Train your bot with this phrase." at bounding box center [448, 172] width 78 height 22
click at [124, 128] on div "block_fallback Fallback" at bounding box center [110, 125] width 39 height 10
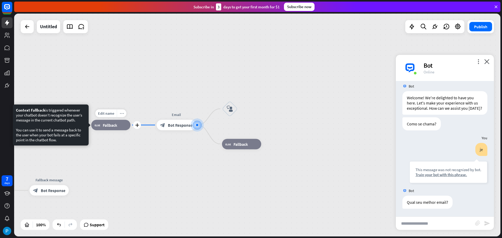
click at [121, 114] on icon "more_horiz" at bounding box center [122, 113] width 4 height 4
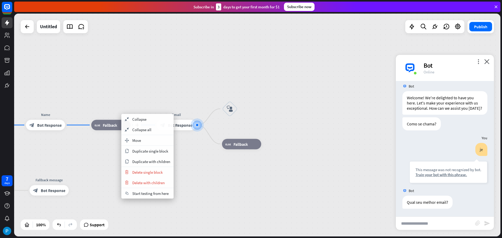
click at [108, 127] on span "Fallback" at bounding box center [110, 125] width 14 height 5
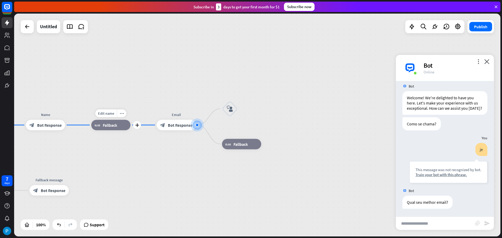
click at [108, 127] on span "Fallback" at bounding box center [110, 125] width 14 height 5
click at [107, 114] on span "Edit name" at bounding box center [106, 113] width 16 height 5
click at [106, 126] on span "Fallback" at bounding box center [110, 125] width 14 height 5
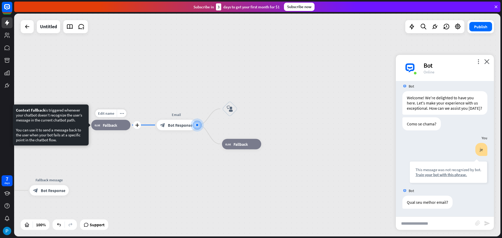
click at [99, 126] on icon "block_fallback" at bounding box center [97, 125] width 5 height 5
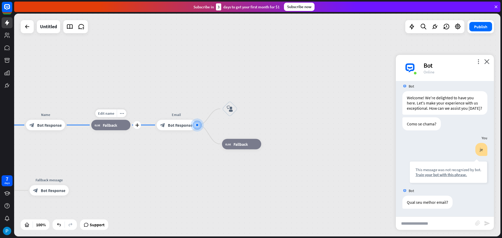
click at [99, 126] on icon "block_fallback" at bounding box center [97, 125] width 5 height 5
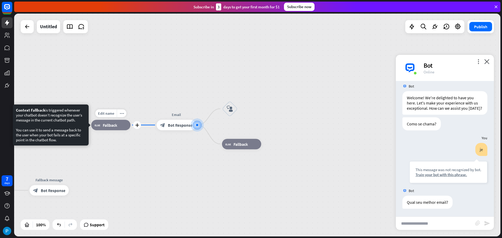
click at [121, 130] on div "Edit name more_horiz plus block_fallback Fallback" at bounding box center [110, 125] width 39 height 10
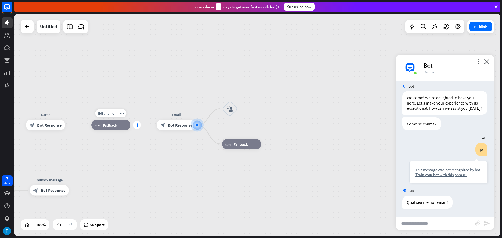
click at [138, 126] on icon "plus" at bounding box center [137, 125] width 4 height 4
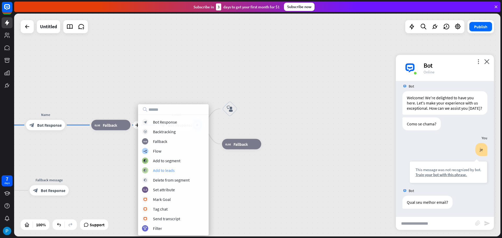
click at [172, 173] on div "block_add_to_segment Add to leads" at bounding box center [173, 170] width 63 height 6
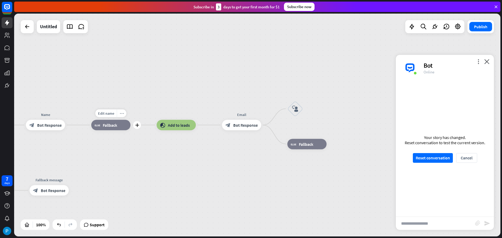
click at [122, 114] on icon "more_horiz" at bounding box center [122, 113] width 4 height 4
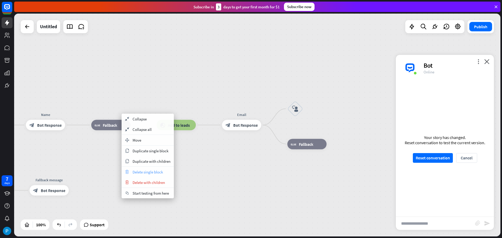
click at [135, 171] on span "Delete single block" at bounding box center [148, 172] width 30 height 5
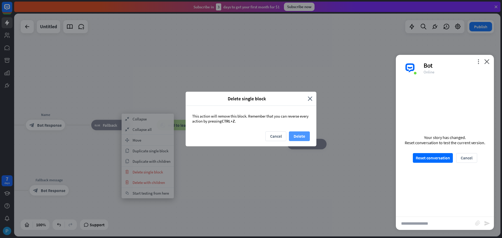
click at [294, 135] on button "Delete" at bounding box center [299, 136] width 21 height 10
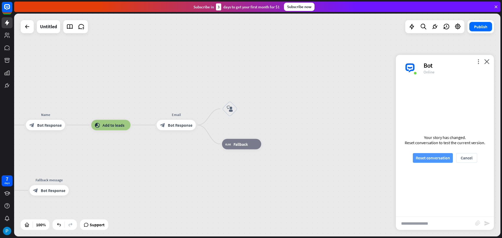
click at [439, 158] on button "Reset conversation" at bounding box center [433, 158] width 40 height 10
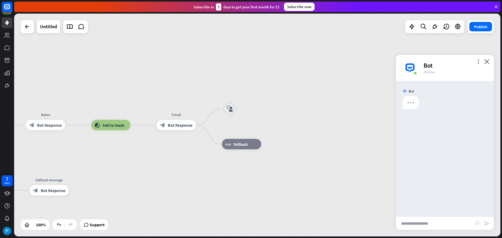
scroll to position [0, 0]
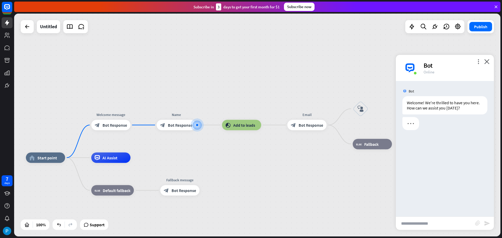
click at [440, 226] on input "text" at bounding box center [435, 223] width 79 height 13
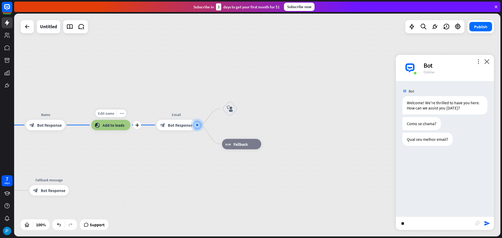
type input "**"
click at [118, 125] on span "Add to leads" at bounding box center [113, 125] width 22 height 5
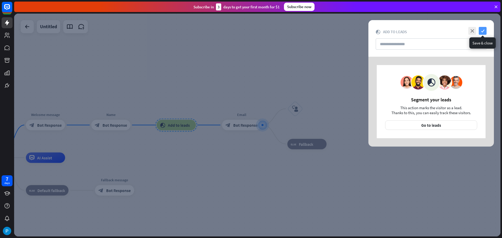
click at [484, 31] on icon "check" at bounding box center [483, 31] width 8 height 8
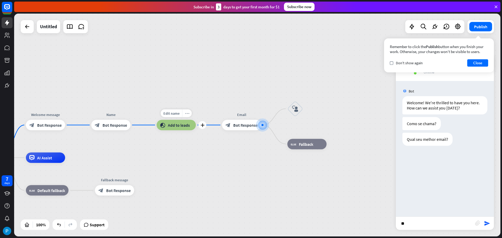
click at [185, 113] on icon "more_horiz" at bounding box center [187, 113] width 4 height 4
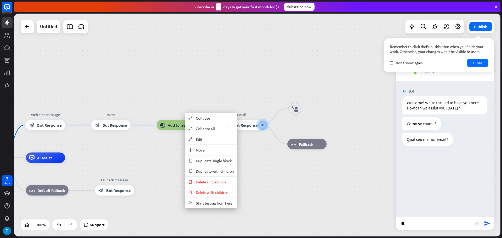
drag, startPoint x: 207, startPoint y: 193, endPoint x: 186, endPoint y: 182, distance: 23.7
click at [184, 183] on div "home_2 Start point Welcome message block_bot_response Bot Response Name block_b…" at bounding box center [257, 125] width 486 height 223
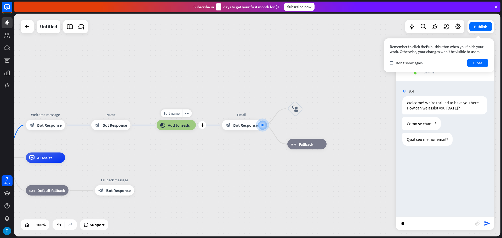
click at [186, 127] on span "Add to leads" at bounding box center [179, 125] width 22 height 5
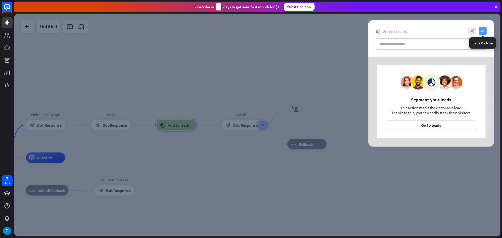
click at [483, 29] on icon "check" at bounding box center [483, 31] width 8 height 8
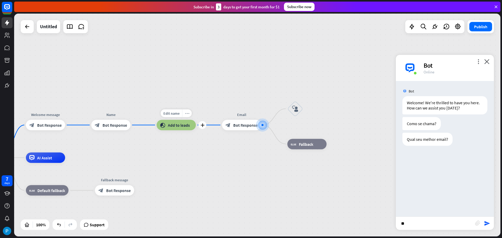
click at [190, 112] on div "more_horiz" at bounding box center [187, 114] width 10 height 8
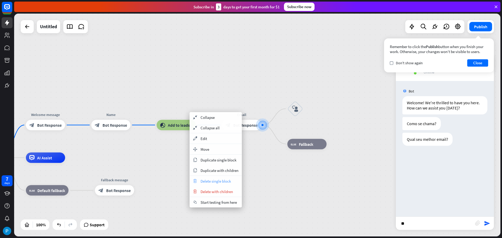
click at [203, 183] on span "Delete single block" at bounding box center [216, 181] width 30 height 5
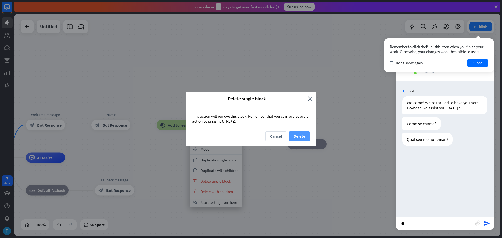
click at [299, 136] on button "Delete" at bounding box center [299, 136] width 21 height 10
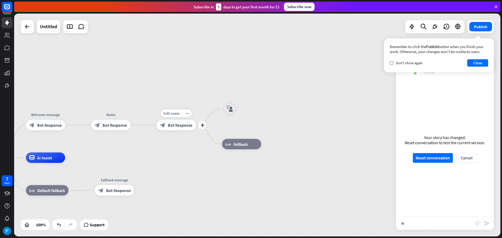
click at [172, 124] on span "Bot Response" at bounding box center [180, 125] width 25 height 5
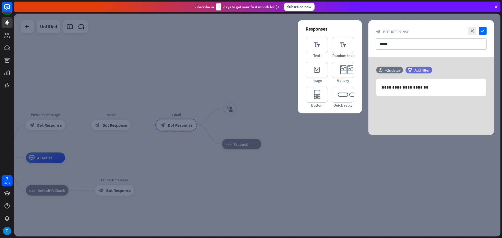
click at [226, 148] on div at bounding box center [257, 125] width 486 height 223
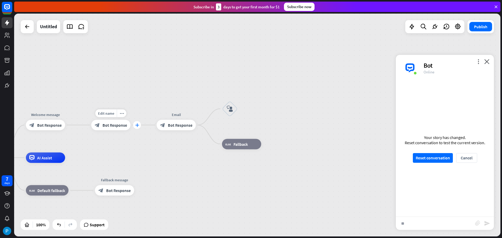
click at [140, 124] on div "plus" at bounding box center [137, 125] width 8 height 8
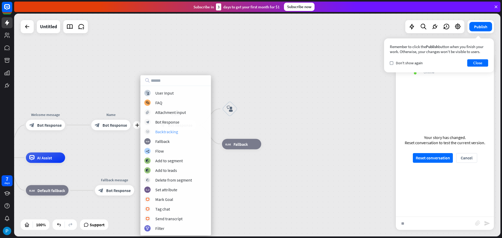
click at [177, 134] on div "block_backtracking Backtracking" at bounding box center [175, 132] width 63 height 6
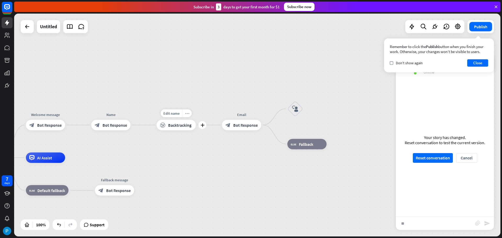
click at [184, 112] on div "more_horiz" at bounding box center [187, 114] width 10 height 8
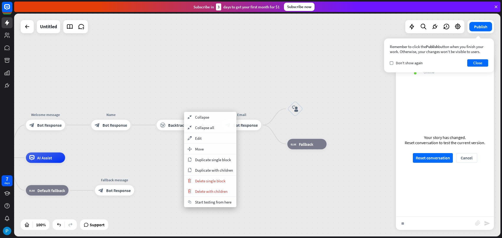
click at [170, 121] on div "block_backtracking Backtracking" at bounding box center [176, 125] width 39 height 10
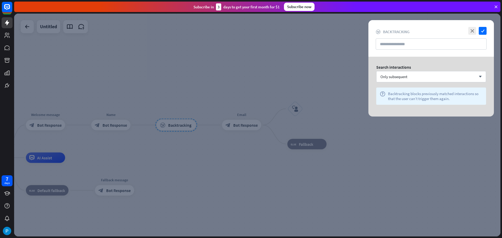
click at [436, 96] on div "Backtracking blocks previously matched interactions so that the user can’t trig…" at bounding box center [435, 96] width 94 height 10
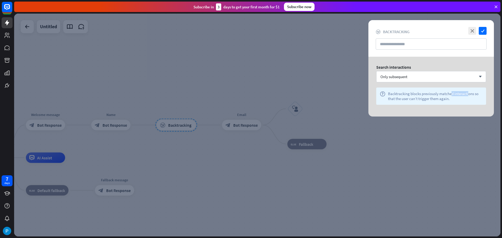
click at [436, 96] on div "Backtracking blocks previously matched interactions so that the user can’t trig…" at bounding box center [435, 96] width 94 height 10
click at [440, 96] on div "Backtracking blocks previously matched interactions so that the user can’t trig…" at bounding box center [435, 96] width 94 height 10
click at [437, 84] on div at bounding box center [437, 84] width 0 height 0
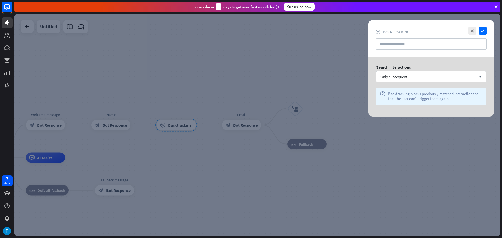
click at [139, 145] on div at bounding box center [257, 125] width 486 height 223
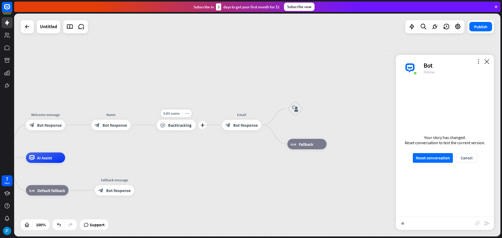
click at [190, 114] on div "more_horiz" at bounding box center [187, 114] width 10 height 8
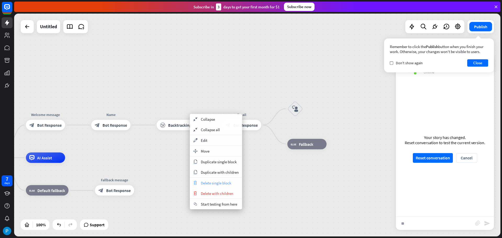
click at [203, 181] on span "Delete single block" at bounding box center [216, 183] width 30 height 5
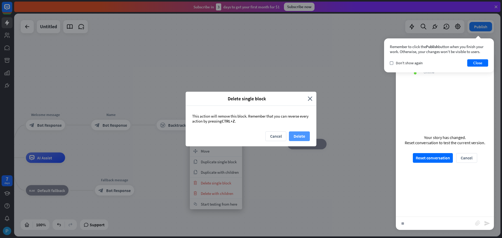
click at [303, 137] on button "Delete" at bounding box center [299, 136] width 21 height 10
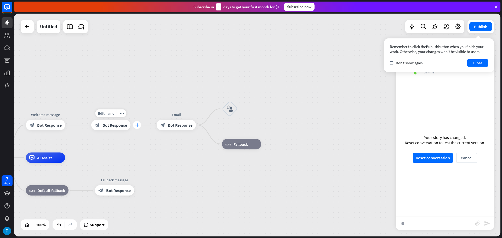
click at [138, 125] on icon "plus" at bounding box center [137, 125] width 4 height 4
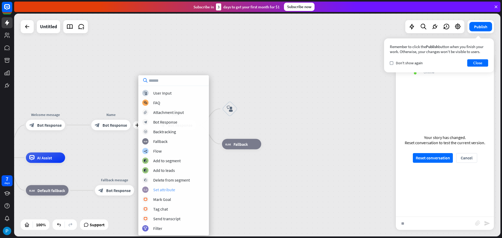
click at [171, 192] on div "Set attribute" at bounding box center [164, 189] width 22 height 5
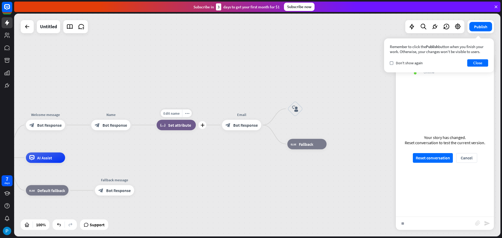
click at [181, 126] on span "Set attribute" at bounding box center [179, 125] width 23 height 5
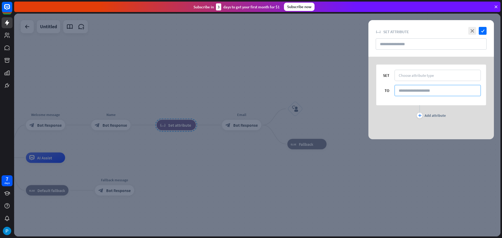
click at [413, 91] on input at bounding box center [437, 90] width 86 height 11
click at [421, 76] on div "Choose attribute type" at bounding box center [416, 75] width 35 height 5
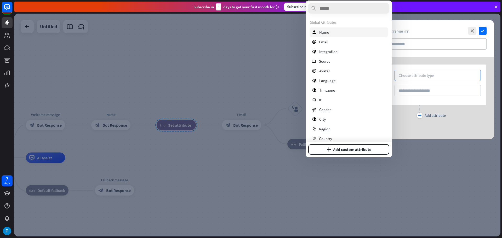
click at [336, 35] on div "user Name" at bounding box center [349, 31] width 78 height 9
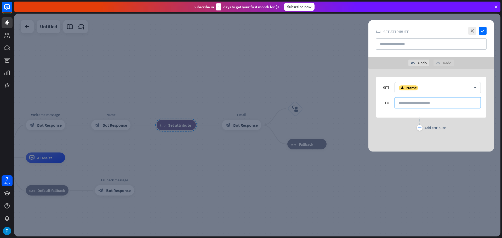
click at [410, 101] on input at bounding box center [437, 102] width 86 height 11
type input "****"
click at [446, 119] on div "plus Add attribute" at bounding box center [430, 124] width 125 height 13
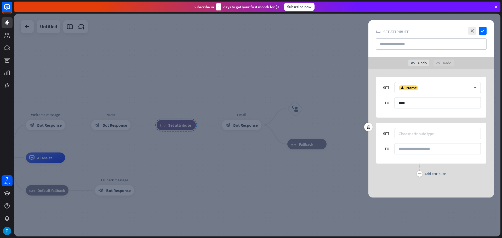
click at [443, 137] on div "Choose attribute type" at bounding box center [437, 133] width 86 height 11
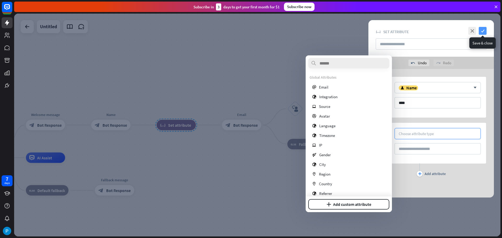
click at [484, 30] on icon "check" at bounding box center [483, 31] width 8 height 8
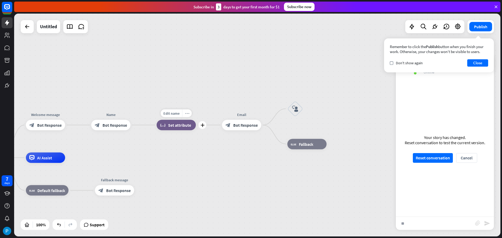
click at [187, 117] on div "more_horiz" at bounding box center [187, 114] width 10 height 8
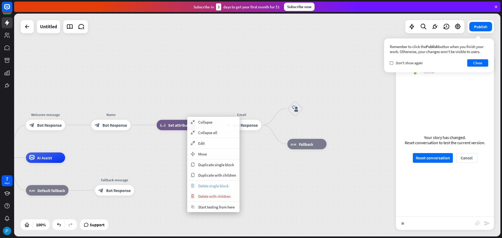
click at [210, 184] on span "Delete single block" at bounding box center [213, 186] width 30 height 5
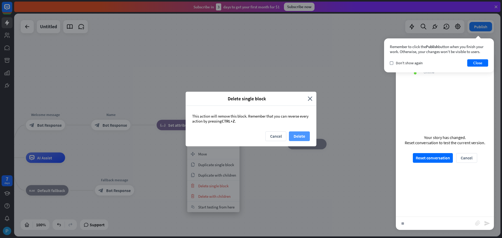
click at [307, 137] on button "Delete" at bounding box center [299, 136] width 21 height 10
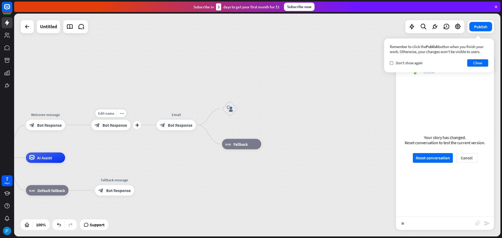
click at [130, 124] on div "Edit name more_horiz plus Name block_bot_response Bot Response" at bounding box center [110, 125] width 39 height 10
click at [136, 123] on icon "plus" at bounding box center [137, 125] width 4 height 4
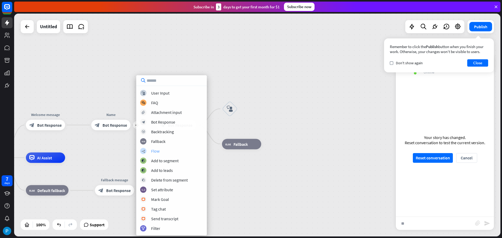
click at [157, 152] on div "Flow" at bounding box center [155, 150] width 8 height 5
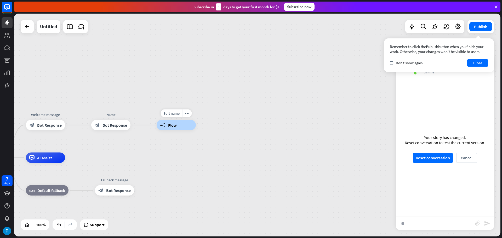
click at [169, 123] on span "Flow" at bounding box center [172, 125] width 9 height 5
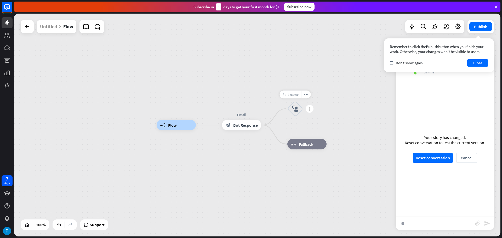
click at [294, 113] on div "block_user_input" at bounding box center [295, 109] width 16 height 16
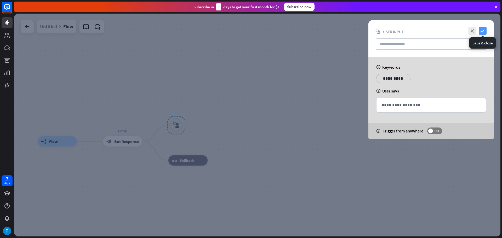
click at [482, 32] on icon "check" at bounding box center [483, 31] width 8 height 8
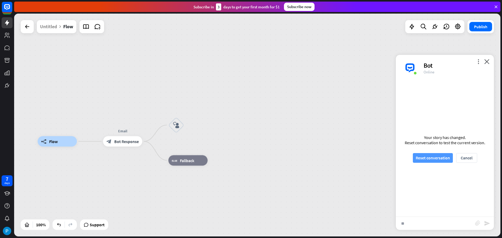
click at [433, 161] on button "Reset conversation" at bounding box center [433, 158] width 40 height 10
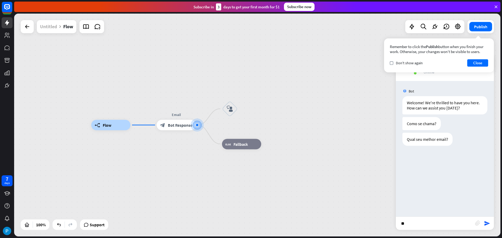
click at [54, 27] on div "Untitled" at bounding box center [48, 26] width 17 height 13
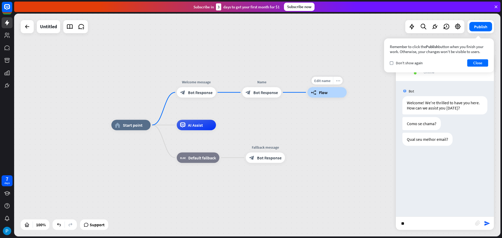
click at [338, 82] on icon "more_horiz" at bounding box center [338, 81] width 4 height 4
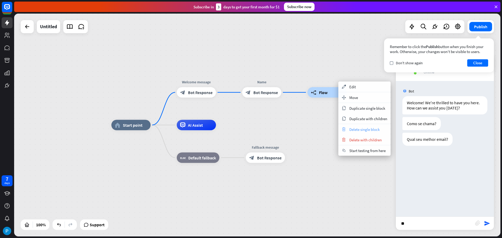
click at [371, 131] on span "Delete single block" at bounding box center [364, 129] width 30 height 5
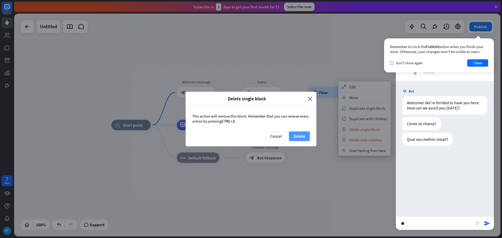
click at [304, 137] on button "Delete" at bounding box center [299, 136] width 21 height 10
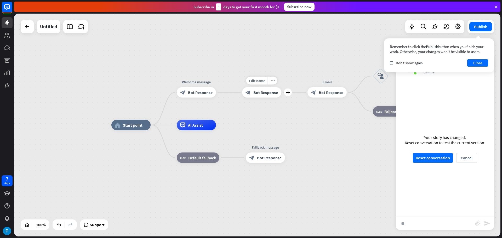
click at [272, 95] on span "Bot Response" at bounding box center [265, 92] width 25 height 5
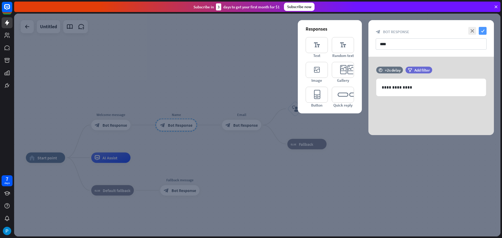
click at [483, 31] on icon "check" at bounding box center [483, 31] width 8 height 8
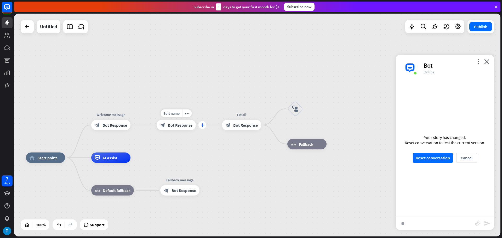
click at [202, 126] on icon "plus" at bounding box center [203, 125] width 4 height 4
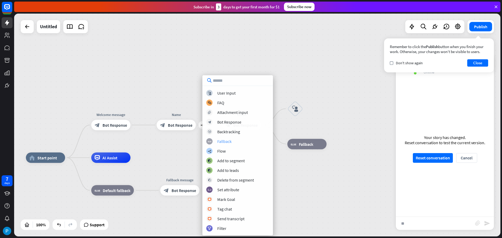
click at [217, 140] on div "Fallback" at bounding box center [224, 141] width 14 height 5
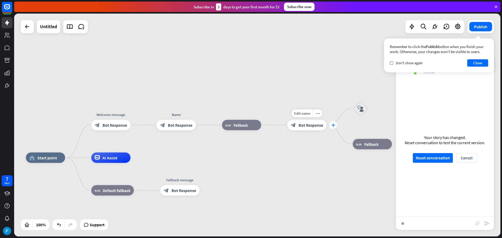
click at [335, 126] on div "plus" at bounding box center [333, 125] width 8 height 8
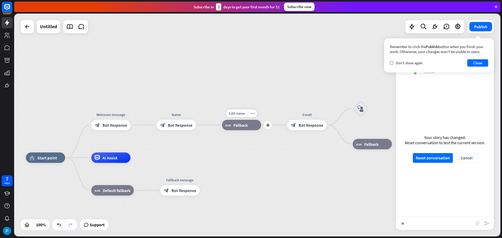
click at [237, 127] on span "Fallback" at bounding box center [240, 125] width 14 height 5
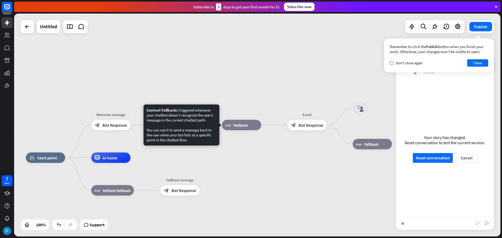
click at [194, 130] on div "Context Fallback is triggered whenever your chatbot doesn’t recognize the user’…" at bounding box center [182, 125] width 70 height 35
drag, startPoint x: 148, startPoint y: 110, endPoint x: 193, endPoint y: 145, distance: 57.3
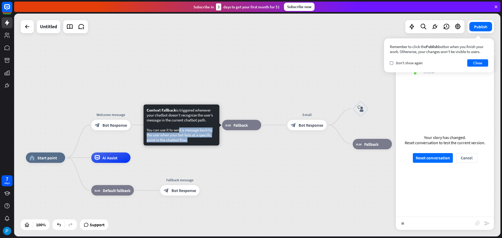
click at [193, 145] on div "Context Fallback is triggered whenever your chatbot doesn’t recognize the user’…" at bounding box center [182, 125] width 76 height 41
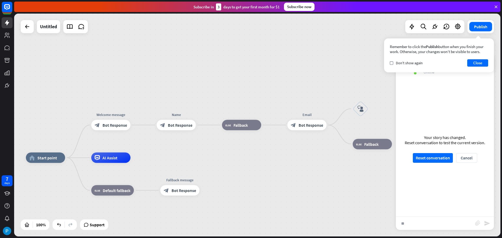
click at [190, 143] on div at bounding box center [190, 143] width 0 height 0
click at [255, 113] on div "more_horiz" at bounding box center [253, 114] width 10 height 8
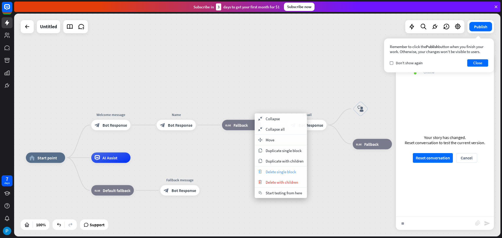
click at [274, 169] on span "Delete single block" at bounding box center [281, 171] width 30 height 5
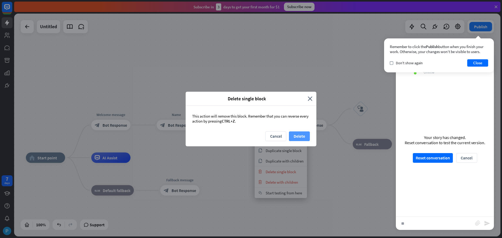
click at [301, 134] on button "Delete" at bounding box center [299, 136] width 21 height 10
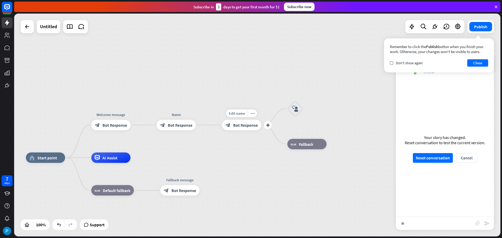
click at [241, 127] on span "Bot Response" at bounding box center [245, 125] width 25 height 5
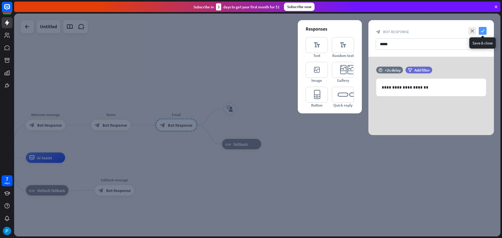
click at [484, 31] on icon "check" at bounding box center [483, 31] width 8 height 8
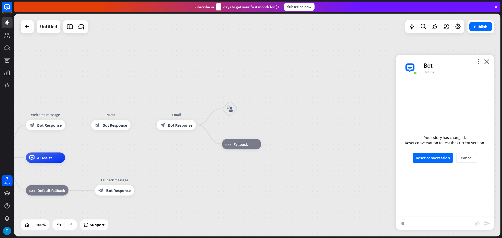
click at [143, 129] on div "home_2 Start point Welcome message block_bot_response Bot Response Name block_b…" at bounding box center [257, 125] width 486 height 223
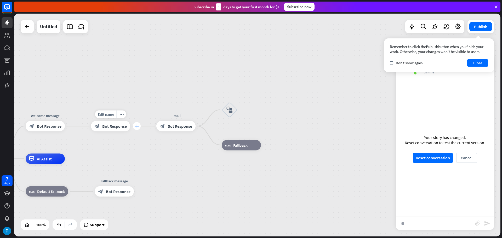
click at [139, 125] on div "plus" at bounding box center [137, 126] width 8 height 8
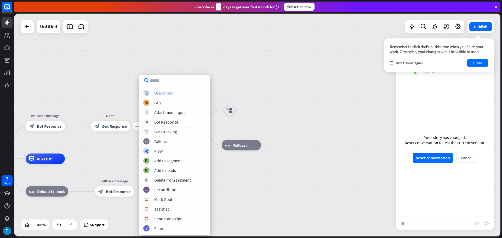
click at [162, 94] on div "User Input" at bounding box center [163, 92] width 18 height 5
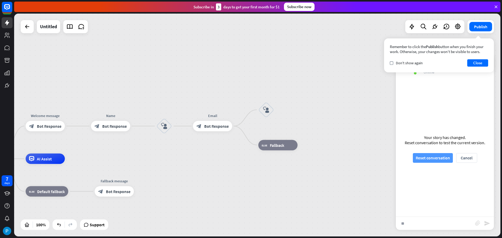
click at [418, 154] on button "Reset conversation" at bounding box center [433, 158] width 40 height 10
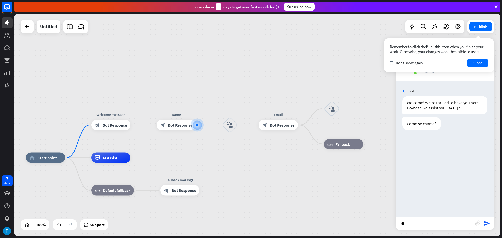
click at [419, 224] on input "**" at bounding box center [435, 223] width 79 height 13
click at [486, 225] on icon "send" at bounding box center [487, 223] width 6 height 6
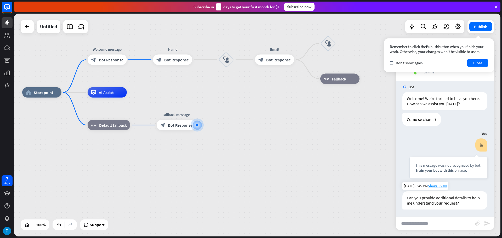
scroll to position [5, 0]
click at [233, 61] on div "block_user_input" at bounding box center [226, 60] width 16 height 16
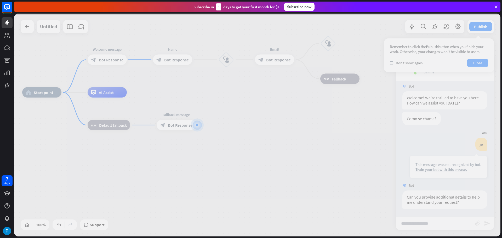
click at [229, 61] on div at bounding box center [257, 125] width 486 height 223
